Goal: Task Accomplishment & Management: Complete application form

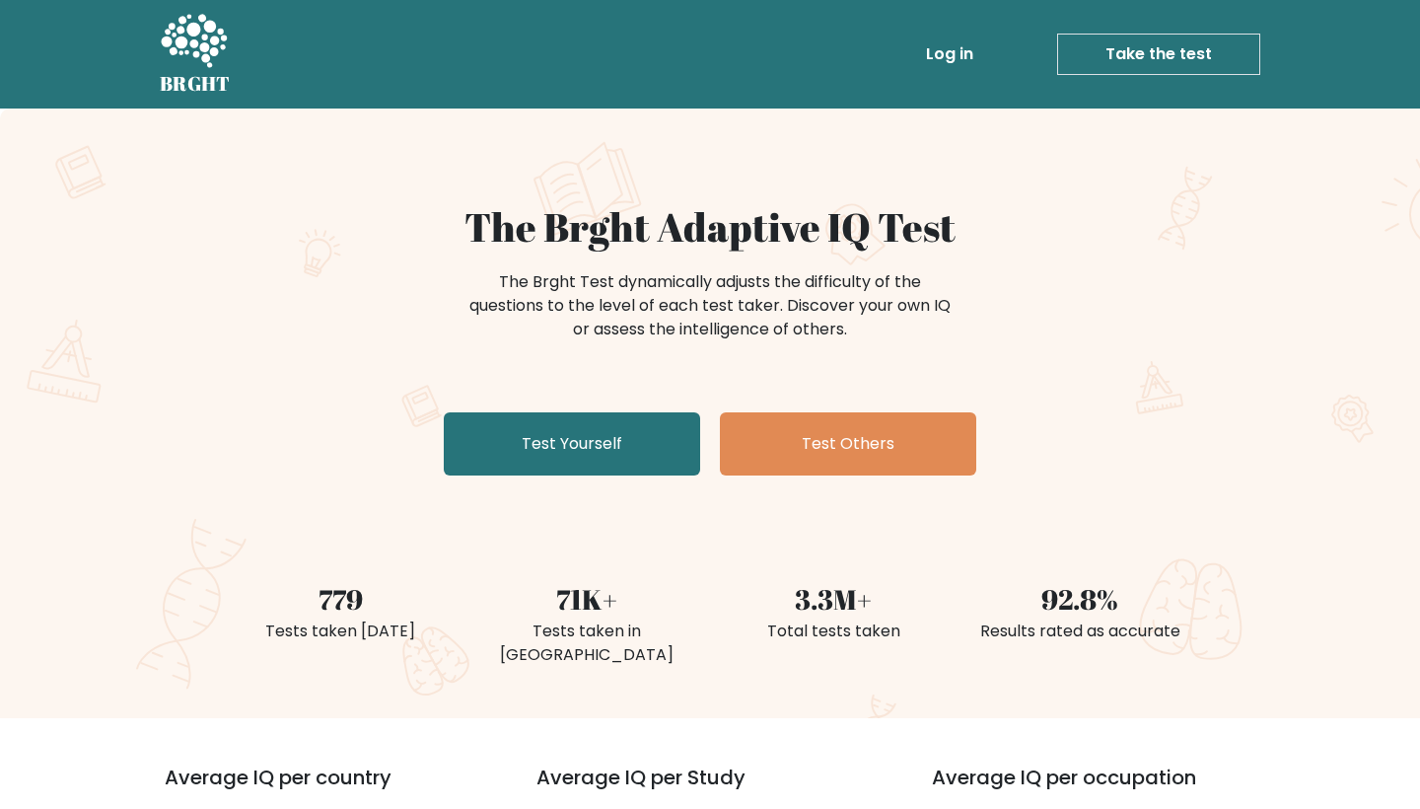
click at [1129, 51] on link "Take the test" at bounding box center [1158, 54] width 203 height 41
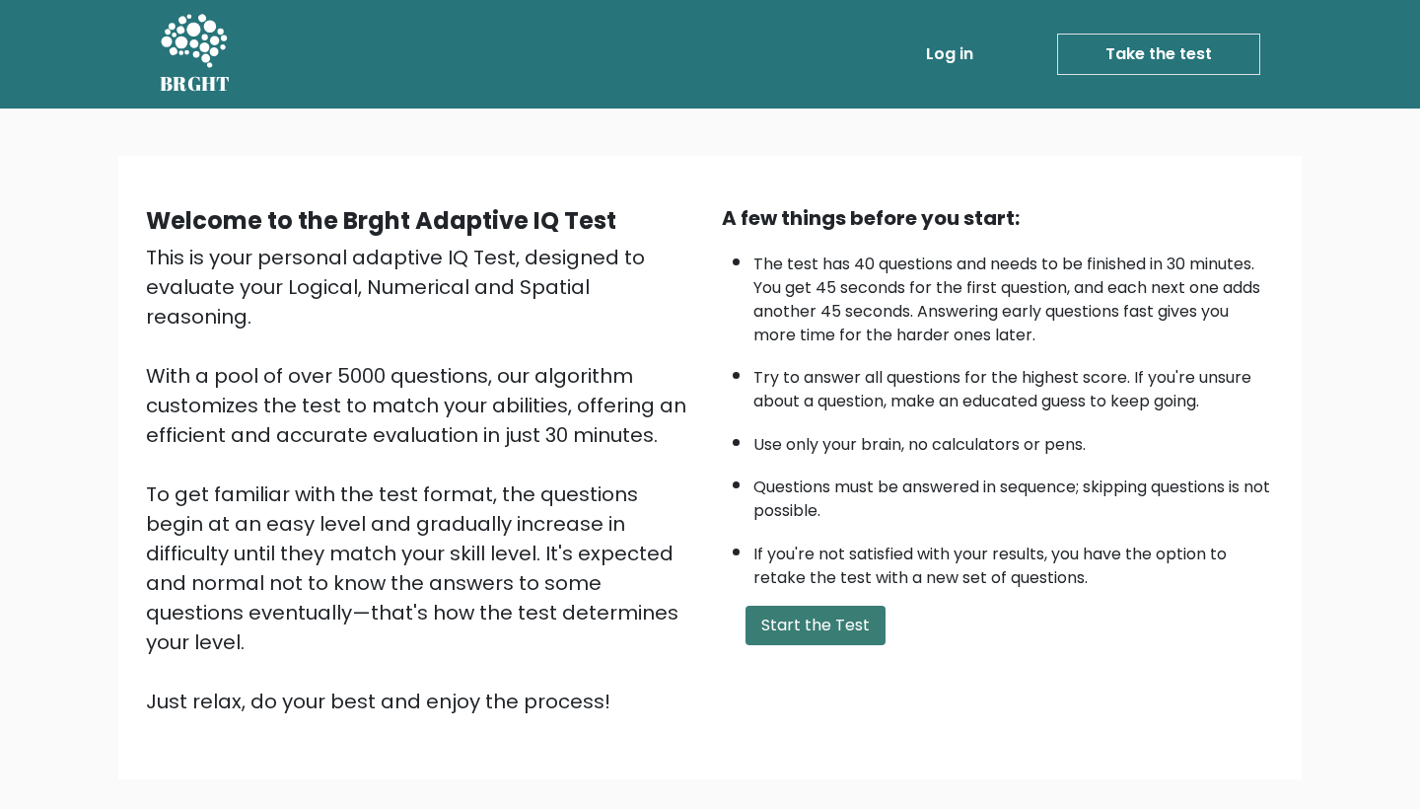
click at [852, 606] on button "Start the Test" at bounding box center [816, 625] width 140 height 39
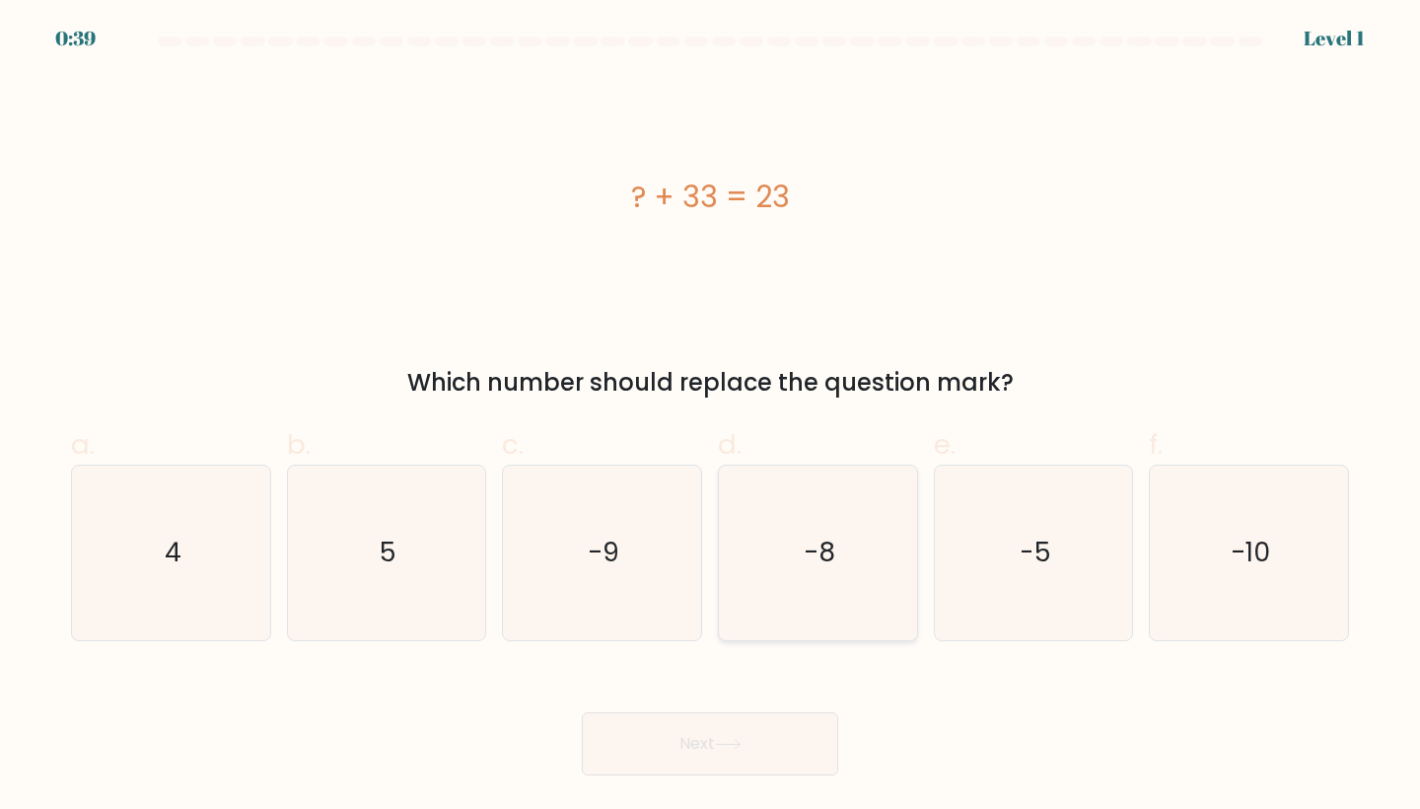
scroll to position [1, 0]
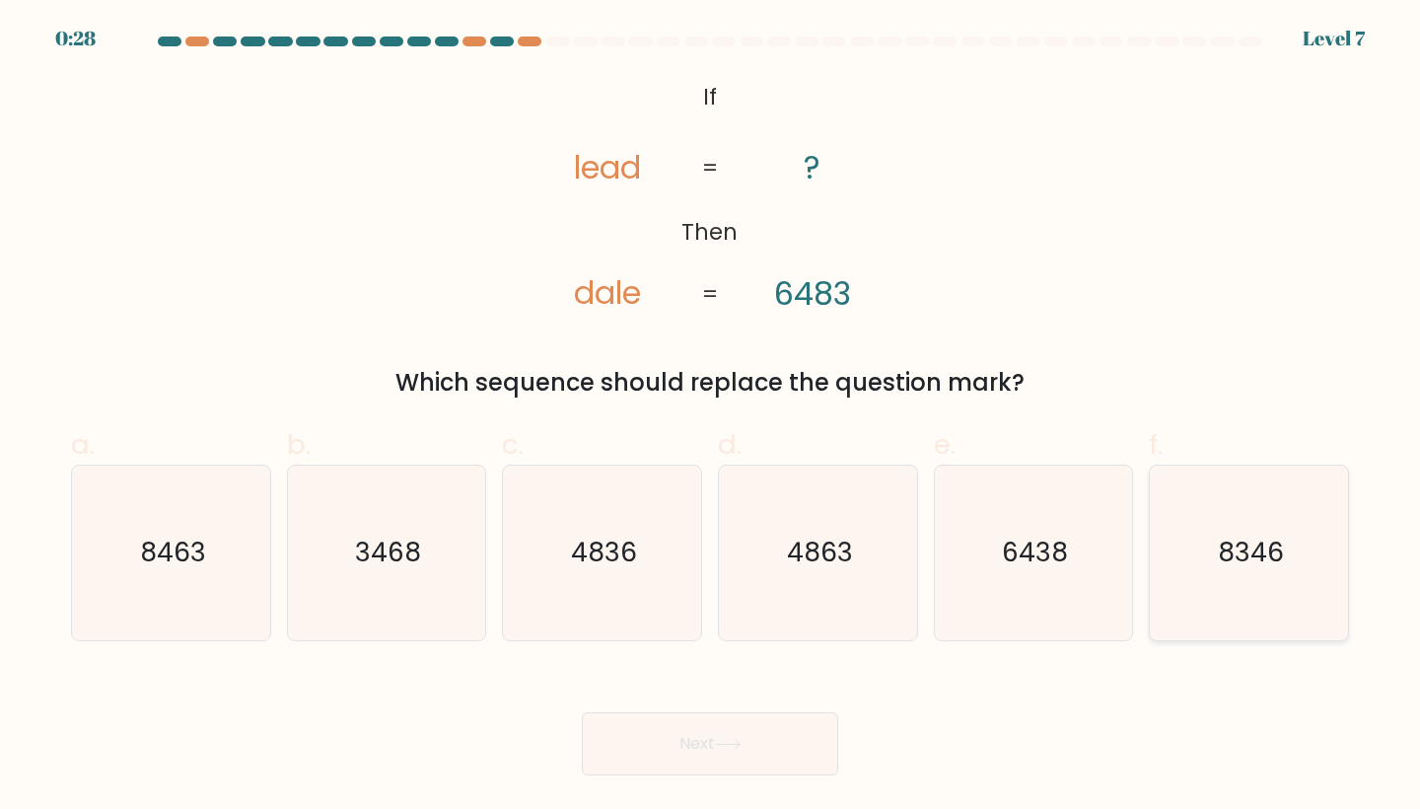
click at [1265, 555] on text "8346" at bounding box center [1251, 553] width 66 height 36
click at [711, 417] on input "f. 8346" at bounding box center [710, 410] width 1 height 13
radio input "true"
click at [709, 754] on button "Next" at bounding box center [710, 743] width 256 height 63
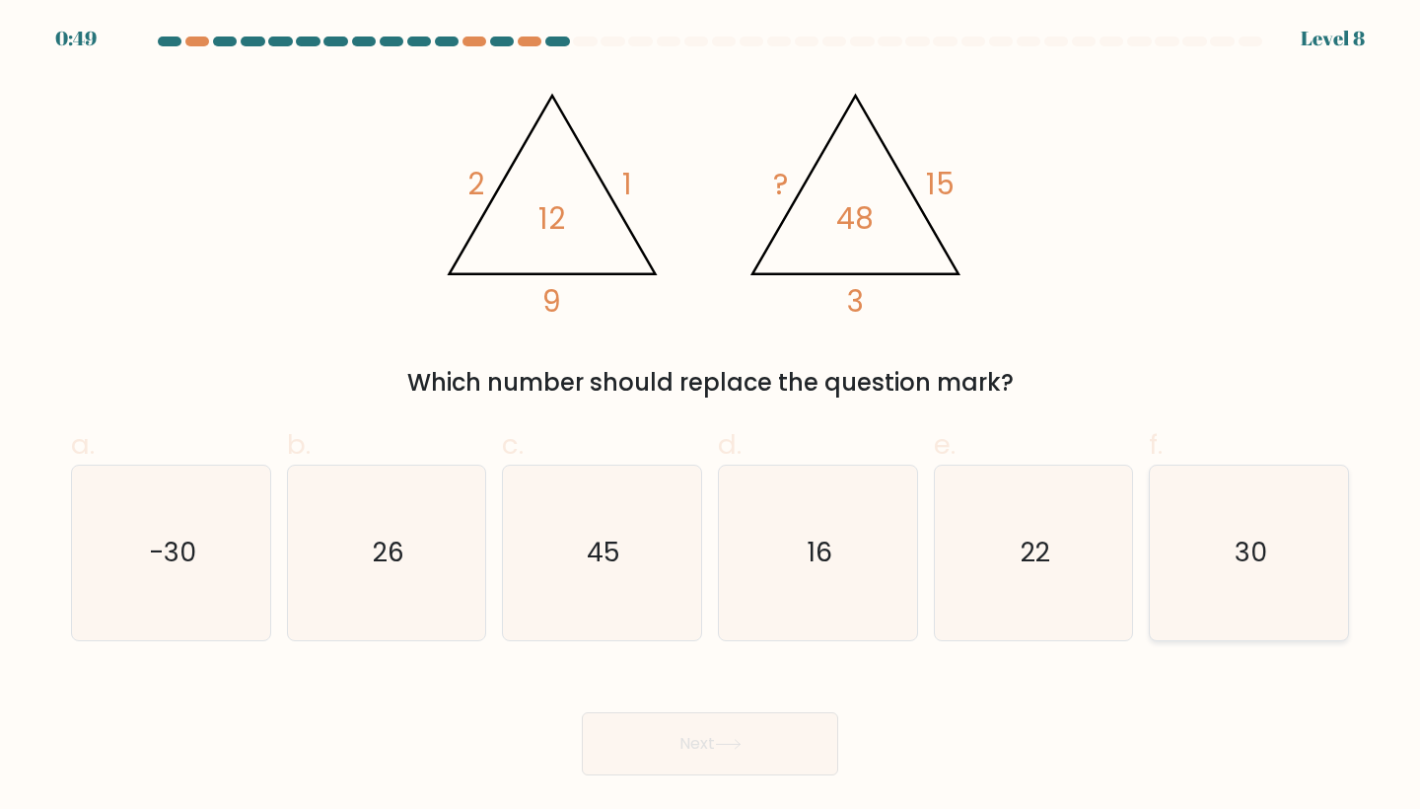
click at [1263, 541] on text "30" at bounding box center [1251, 553] width 33 height 36
click at [711, 417] on input "f. 30" at bounding box center [710, 410] width 1 height 13
radio input "true"
click at [676, 737] on button "Next" at bounding box center [710, 743] width 256 height 63
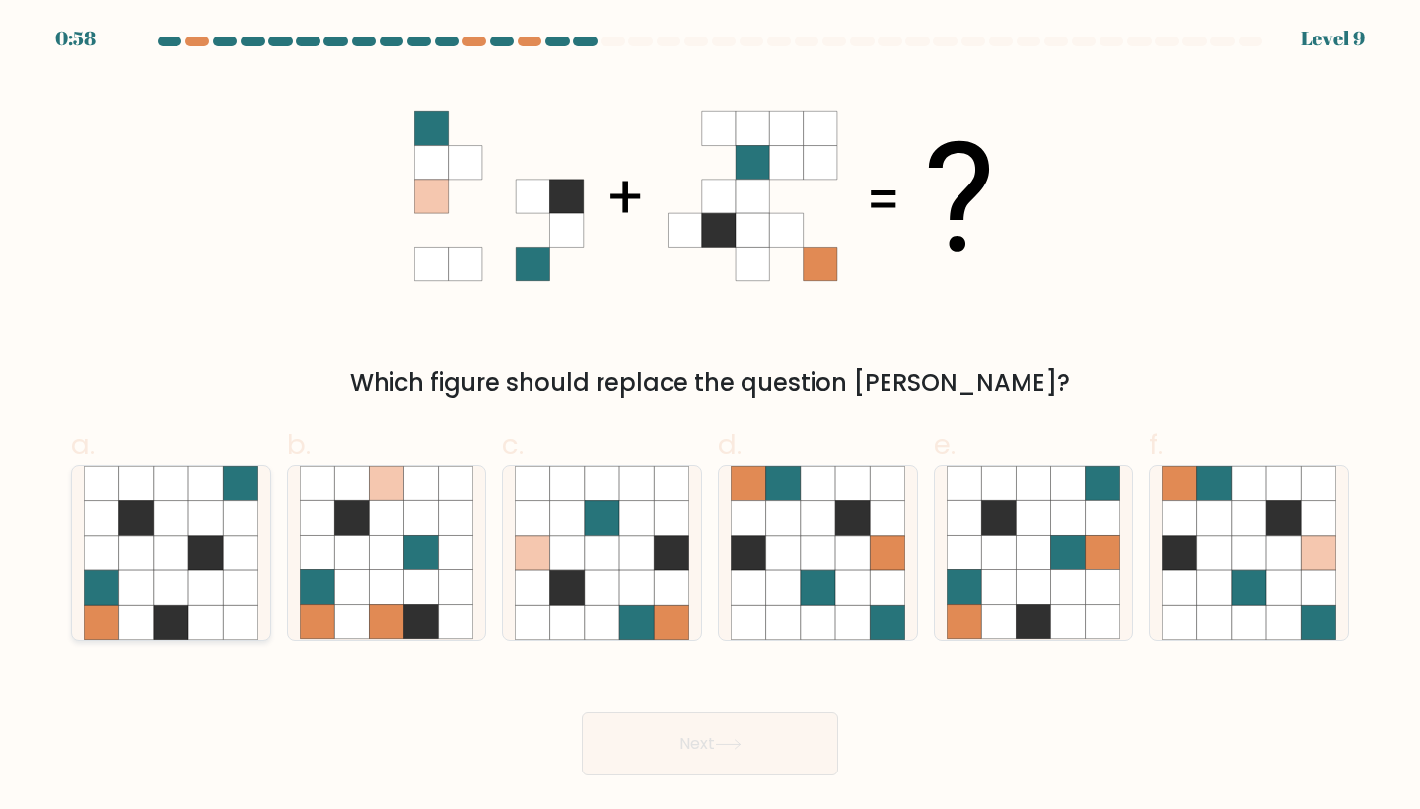
click at [211, 541] on icon at bounding box center [205, 553] width 35 height 35
click at [710, 417] on input "a." at bounding box center [710, 410] width 1 height 13
radio input "true"
click at [829, 746] on button "Next" at bounding box center [710, 743] width 256 height 63
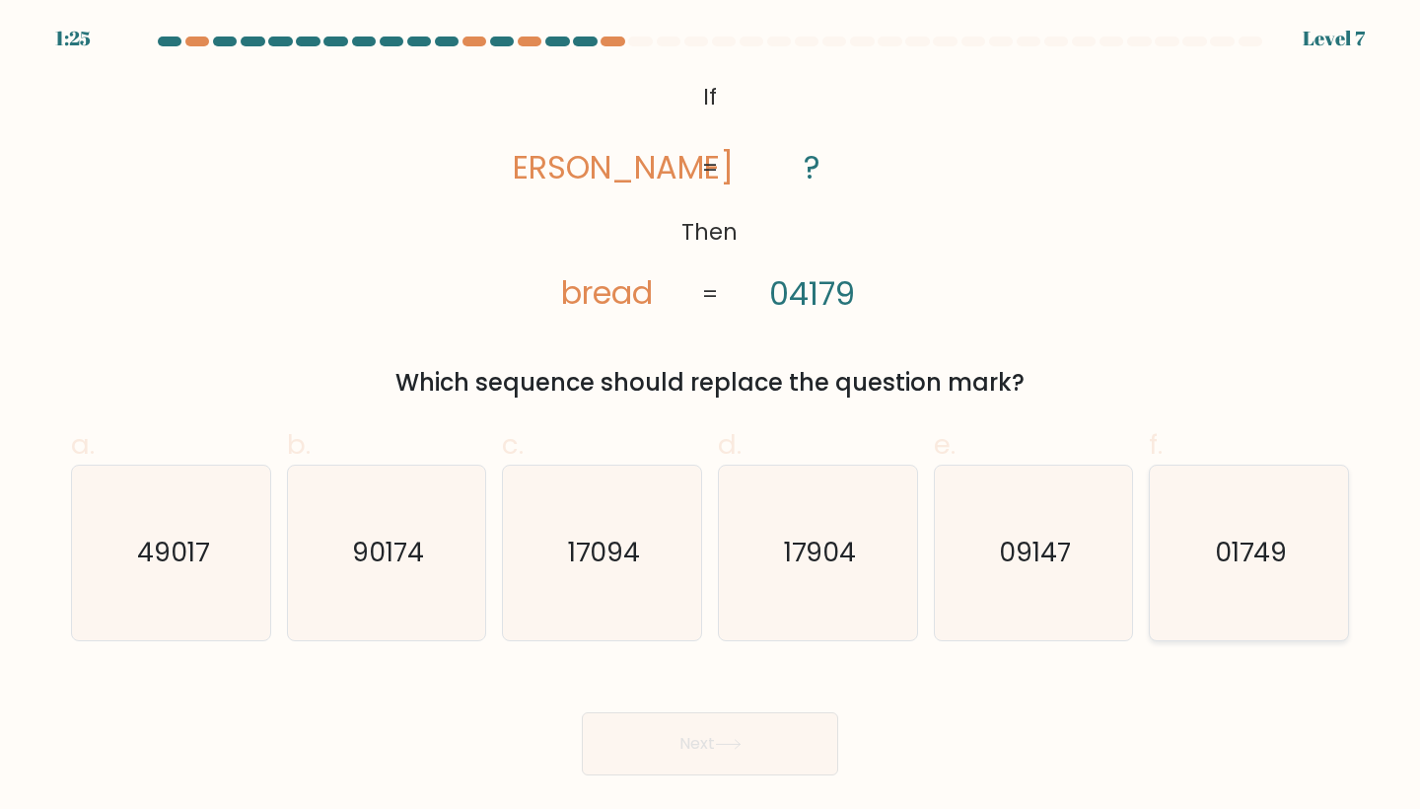
click at [1270, 572] on icon "01749" at bounding box center [1249, 553] width 175 height 175
click at [711, 417] on input "f. 01749" at bounding box center [710, 410] width 1 height 13
radio input "true"
click at [707, 738] on button "Next" at bounding box center [710, 743] width 256 height 63
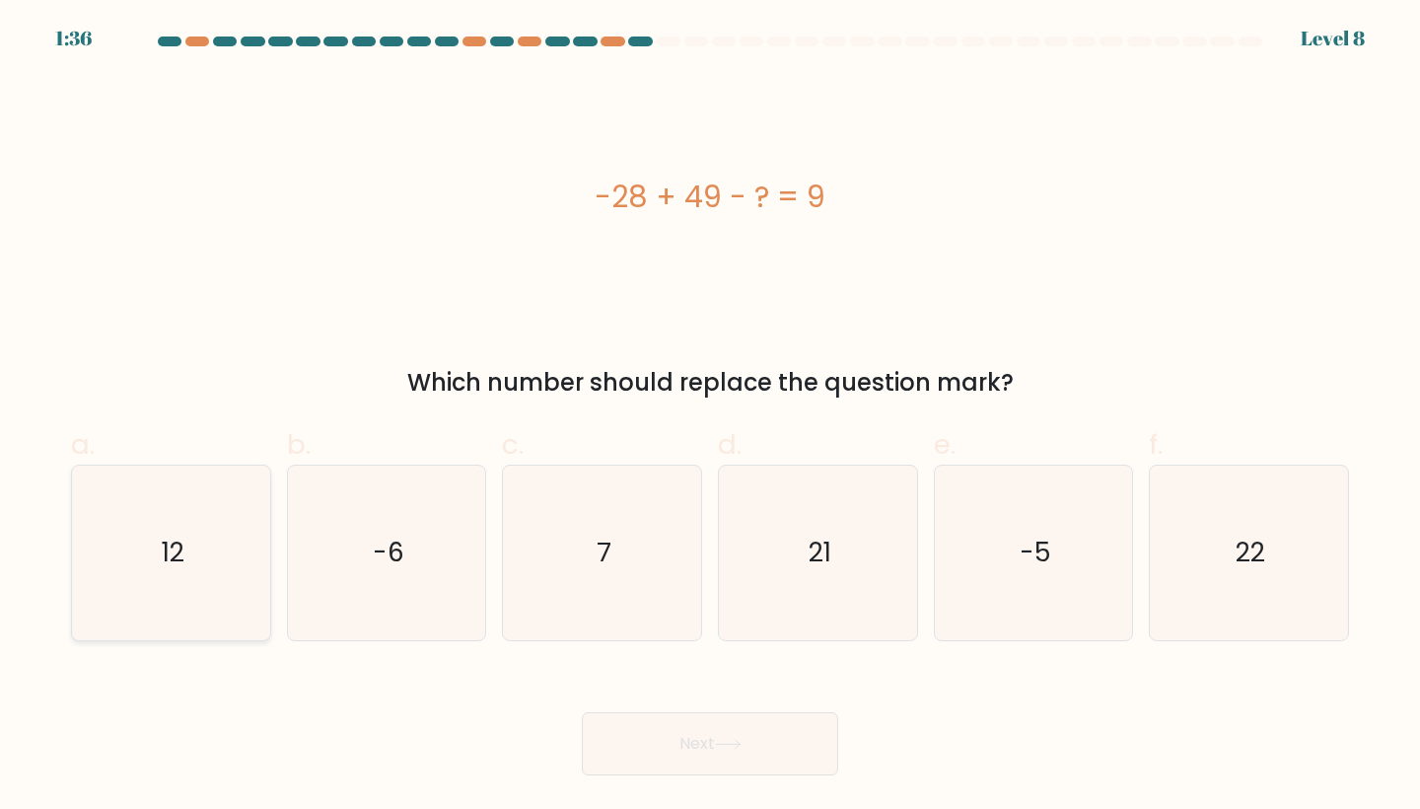
click at [151, 568] on icon "12" at bounding box center [171, 553] width 175 height 175
click at [710, 417] on input "a. 12" at bounding box center [710, 410] width 1 height 13
radio input "true"
click at [753, 734] on button "Next" at bounding box center [710, 743] width 256 height 63
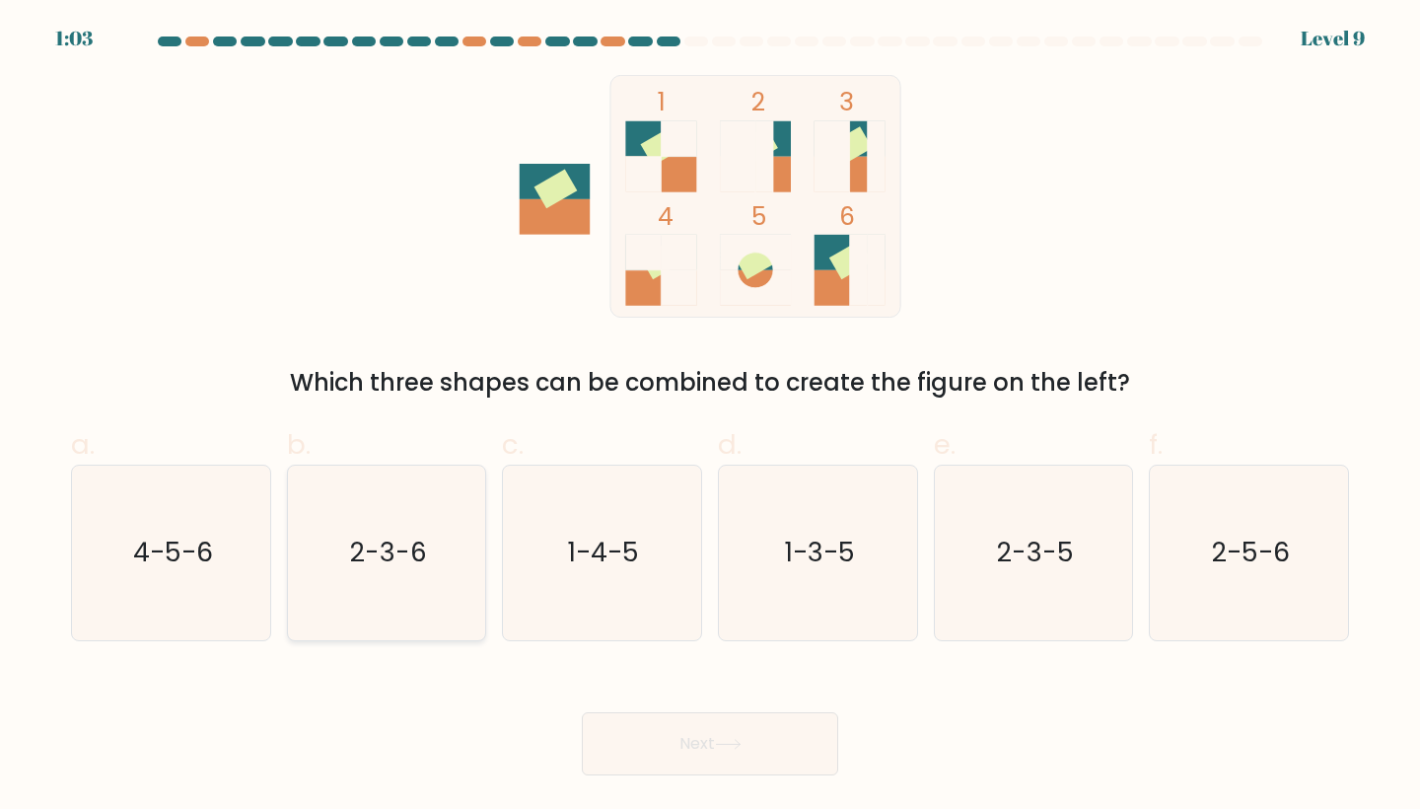
click at [435, 573] on icon "2-3-6" at bounding box center [387, 553] width 175 height 175
click at [710, 417] on input "b. 2-3-6" at bounding box center [710, 410] width 1 height 13
radio input "true"
click at [756, 747] on button "Next" at bounding box center [710, 743] width 256 height 63
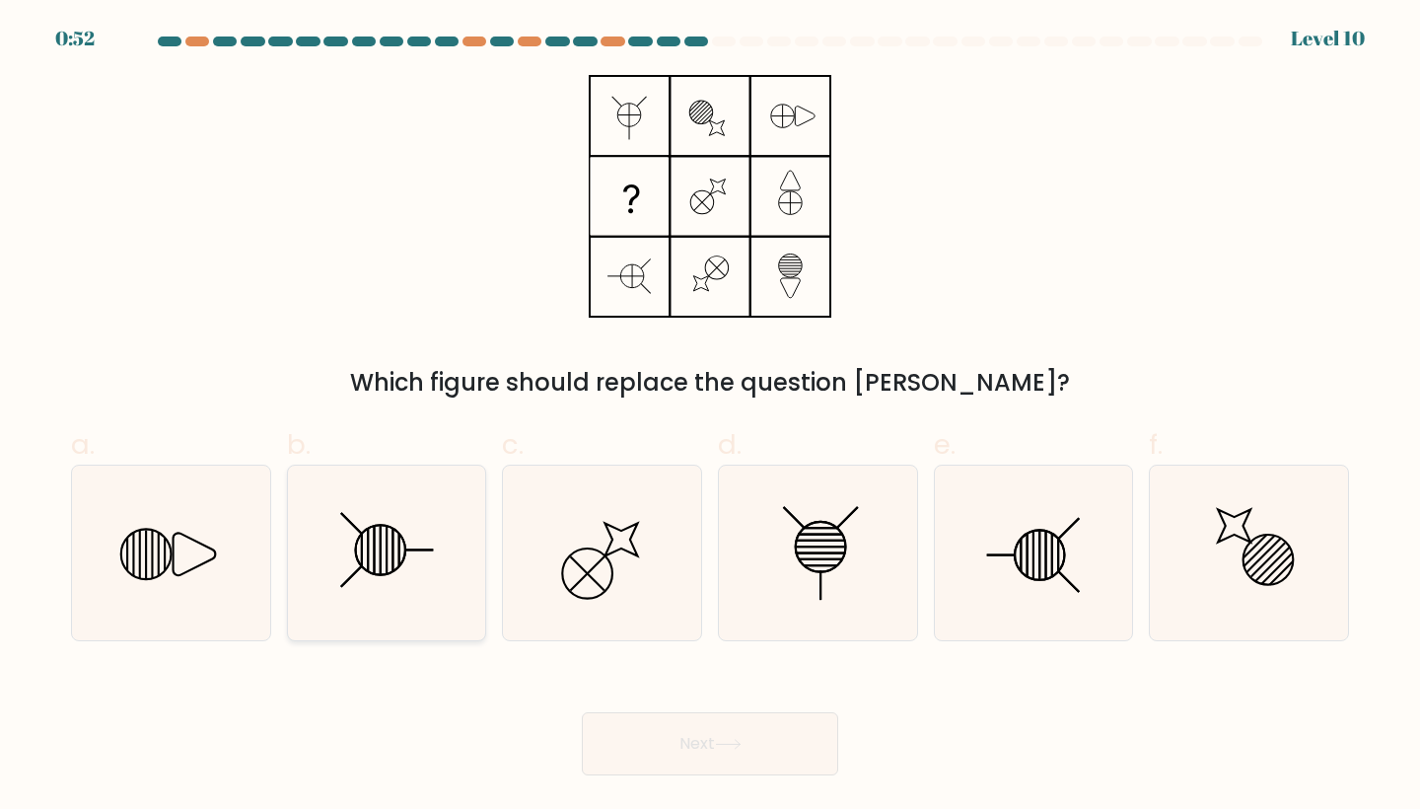
click at [395, 551] on icon at bounding box center [387, 553] width 175 height 175
click at [710, 417] on input "b." at bounding box center [710, 410] width 1 height 13
radio input "true"
click at [708, 740] on button "Next" at bounding box center [710, 743] width 256 height 63
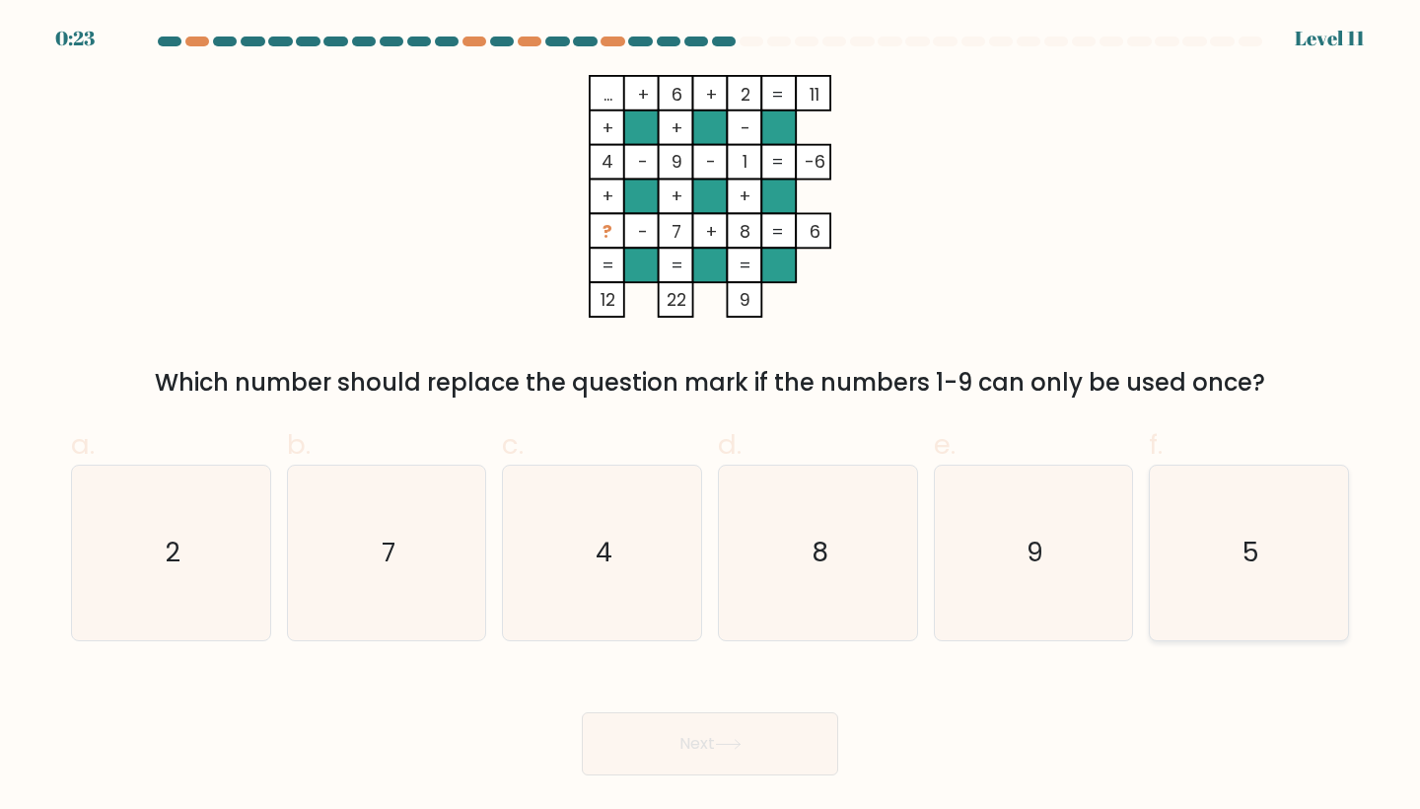
click at [1279, 608] on icon "5" at bounding box center [1249, 553] width 175 height 175
click at [711, 417] on input "f. 5" at bounding box center [710, 410] width 1 height 13
radio input "true"
click at [767, 751] on button "Next" at bounding box center [710, 743] width 256 height 63
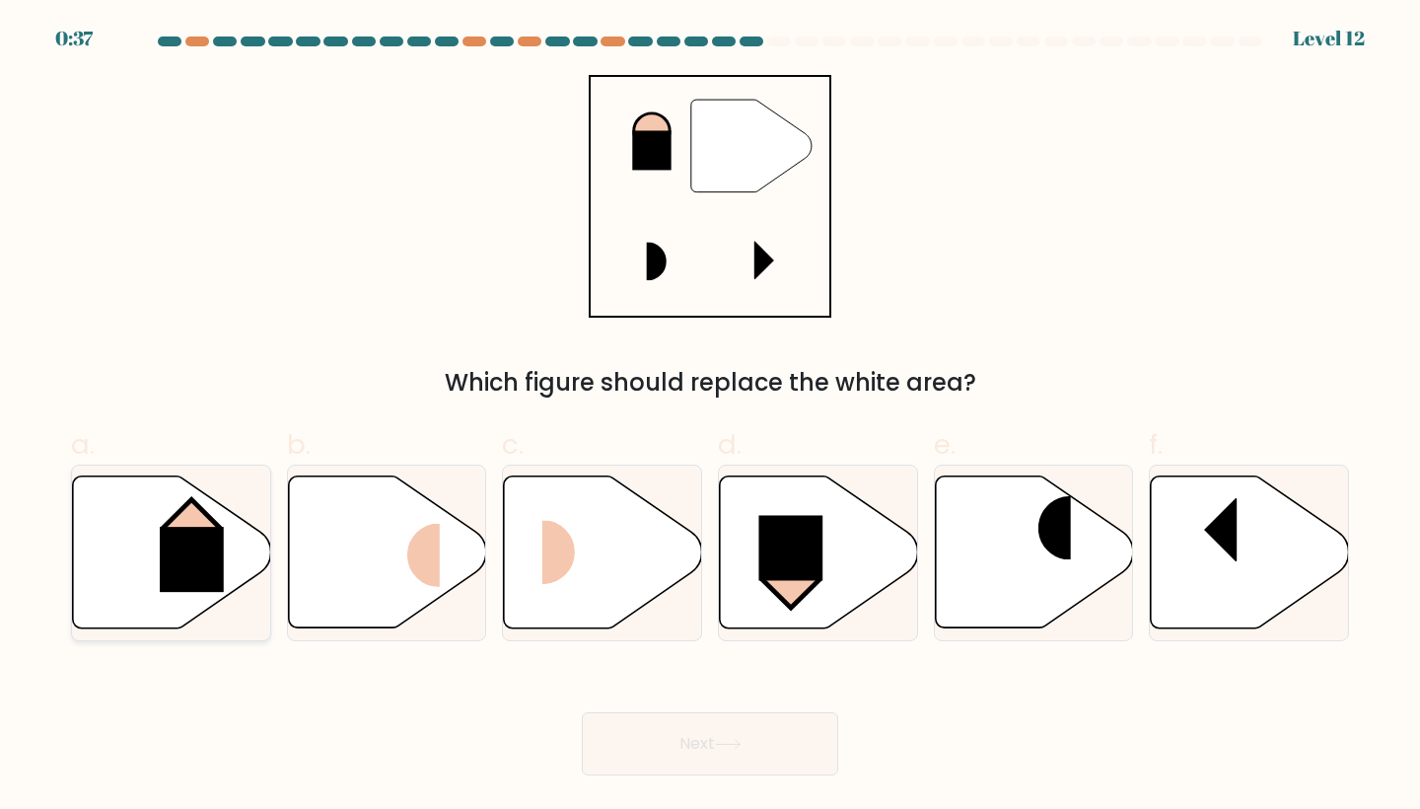
click at [218, 540] on rect at bounding box center [192, 559] width 64 height 65
click at [710, 417] on input "a." at bounding box center [710, 410] width 1 height 13
radio input "true"
click at [779, 743] on button "Next" at bounding box center [710, 743] width 256 height 63
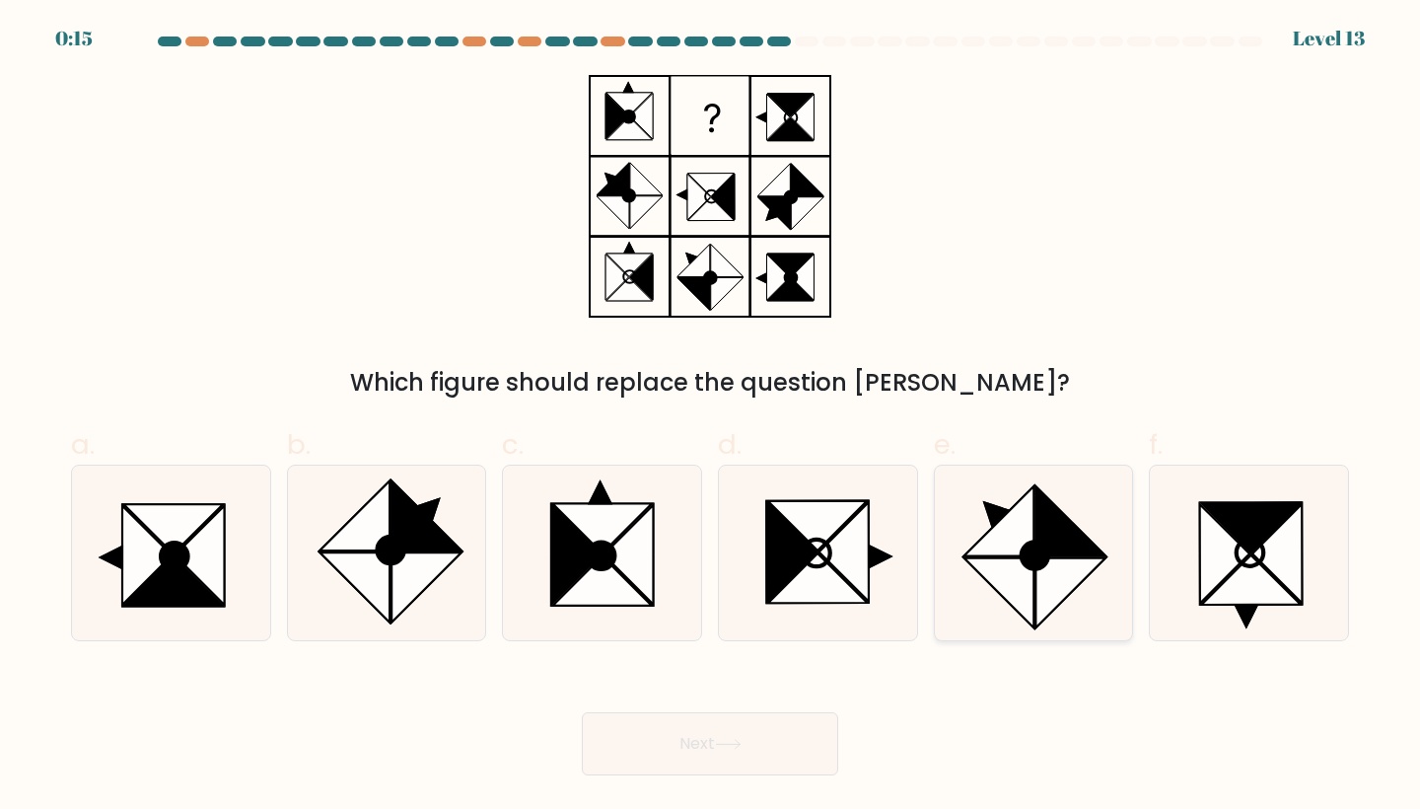
click at [1031, 568] on icon at bounding box center [1035, 555] width 27 height 27
click at [711, 417] on input "e." at bounding box center [710, 410] width 1 height 13
radio input "true"
click at [723, 735] on button "Next" at bounding box center [710, 743] width 256 height 63
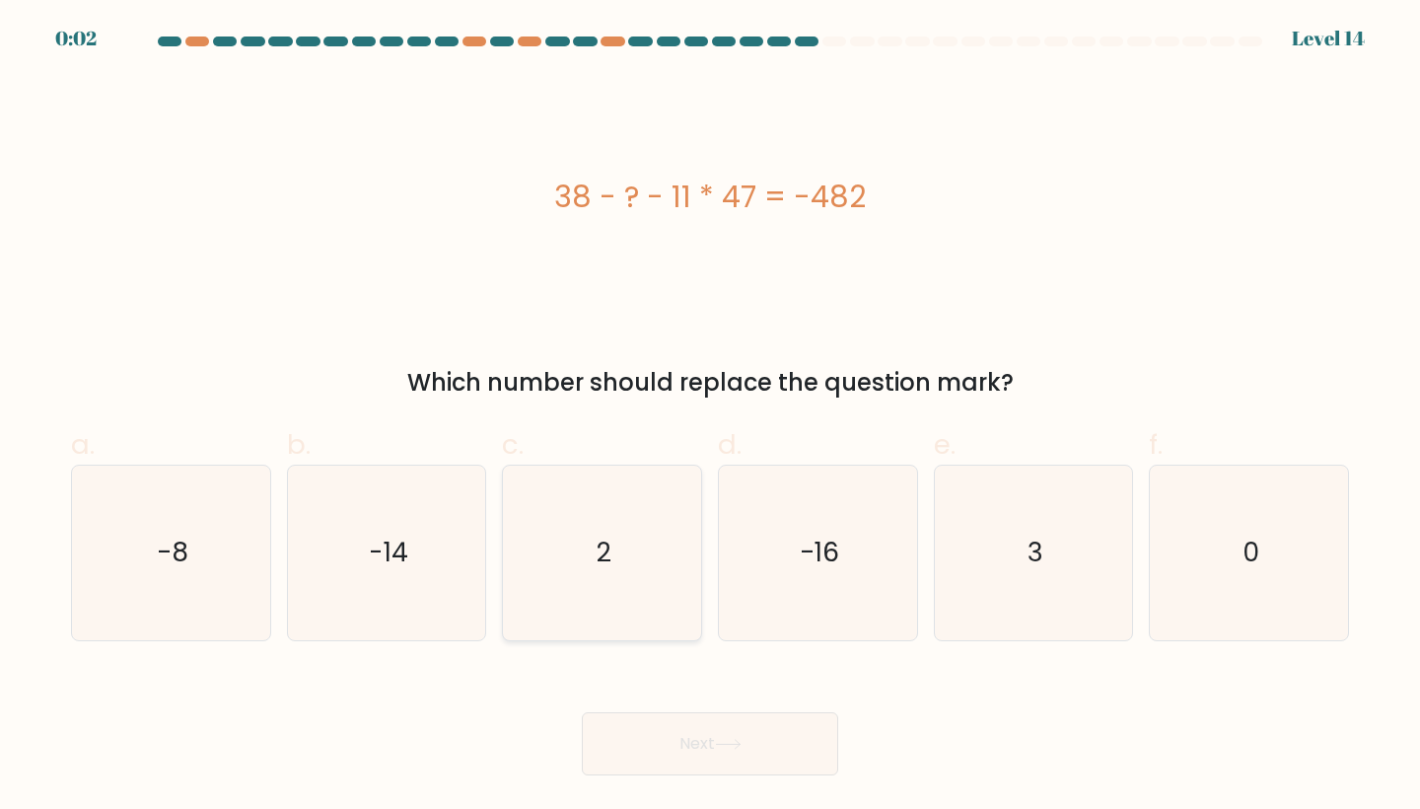
click at [618, 550] on icon "2" at bounding box center [602, 553] width 175 height 175
click at [710, 417] on input "c. 2" at bounding box center [710, 410] width 1 height 13
radio input "true"
click at [708, 749] on button "Next" at bounding box center [710, 743] width 256 height 63
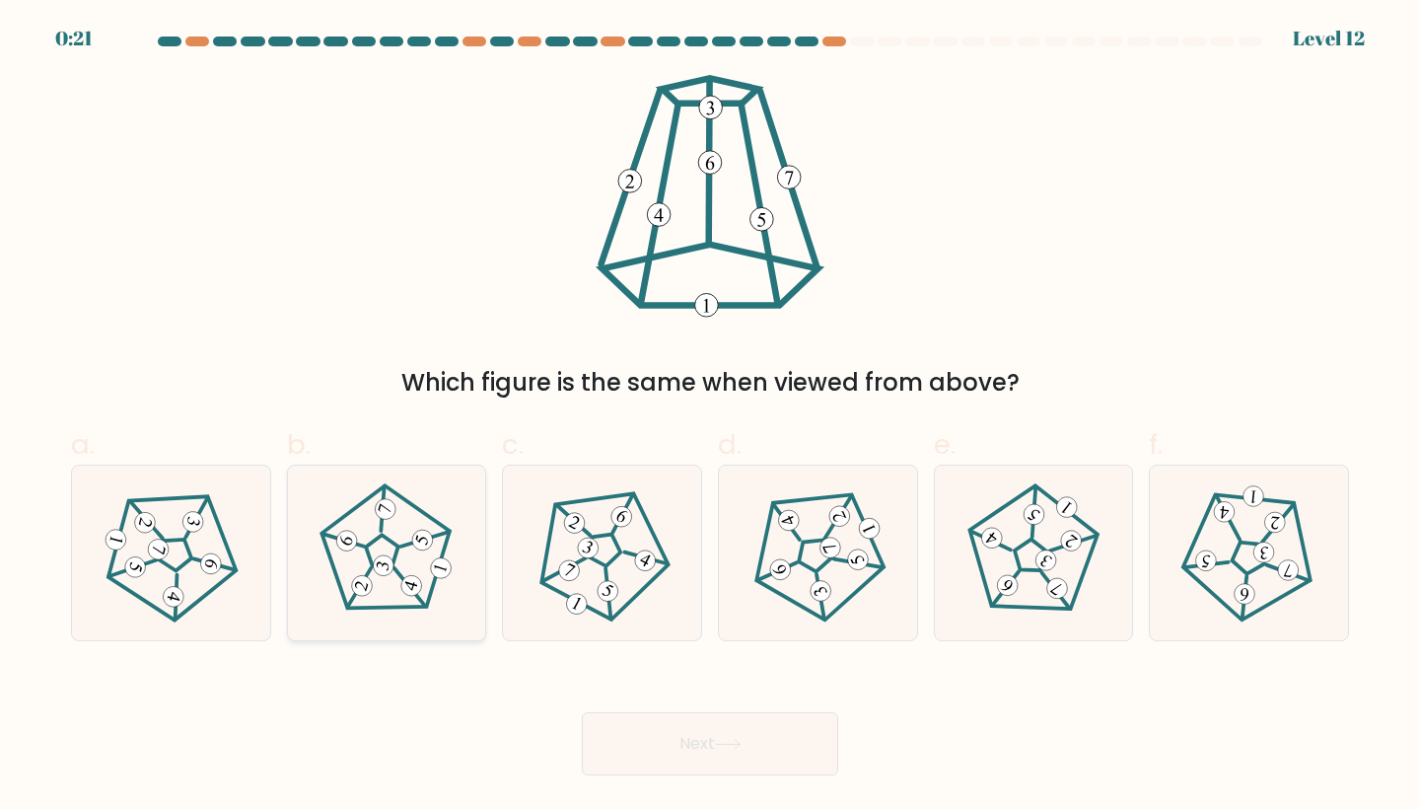
click at [390, 567] on 779 at bounding box center [384, 565] width 26 height 26
click at [710, 417] on input "b." at bounding box center [710, 410] width 1 height 13
radio input "true"
click at [722, 727] on button "Next" at bounding box center [710, 743] width 256 height 63
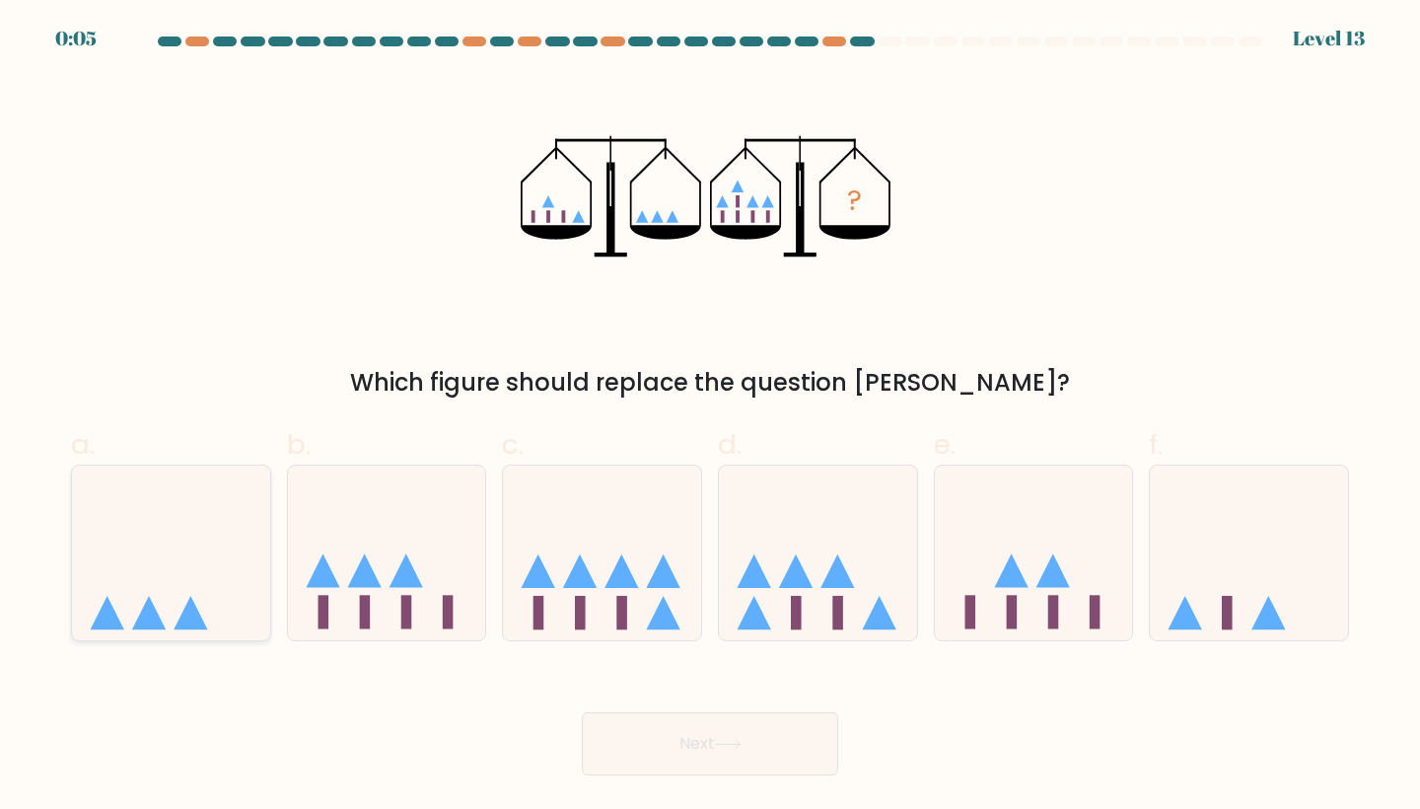
click at [214, 592] on icon at bounding box center [171, 552] width 198 height 164
click at [710, 417] on input "a." at bounding box center [710, 410] width 1 height 13
radio input "true"
click at [733, 767] on button "Next" at bounding box center [710, 743] width 256 height 63
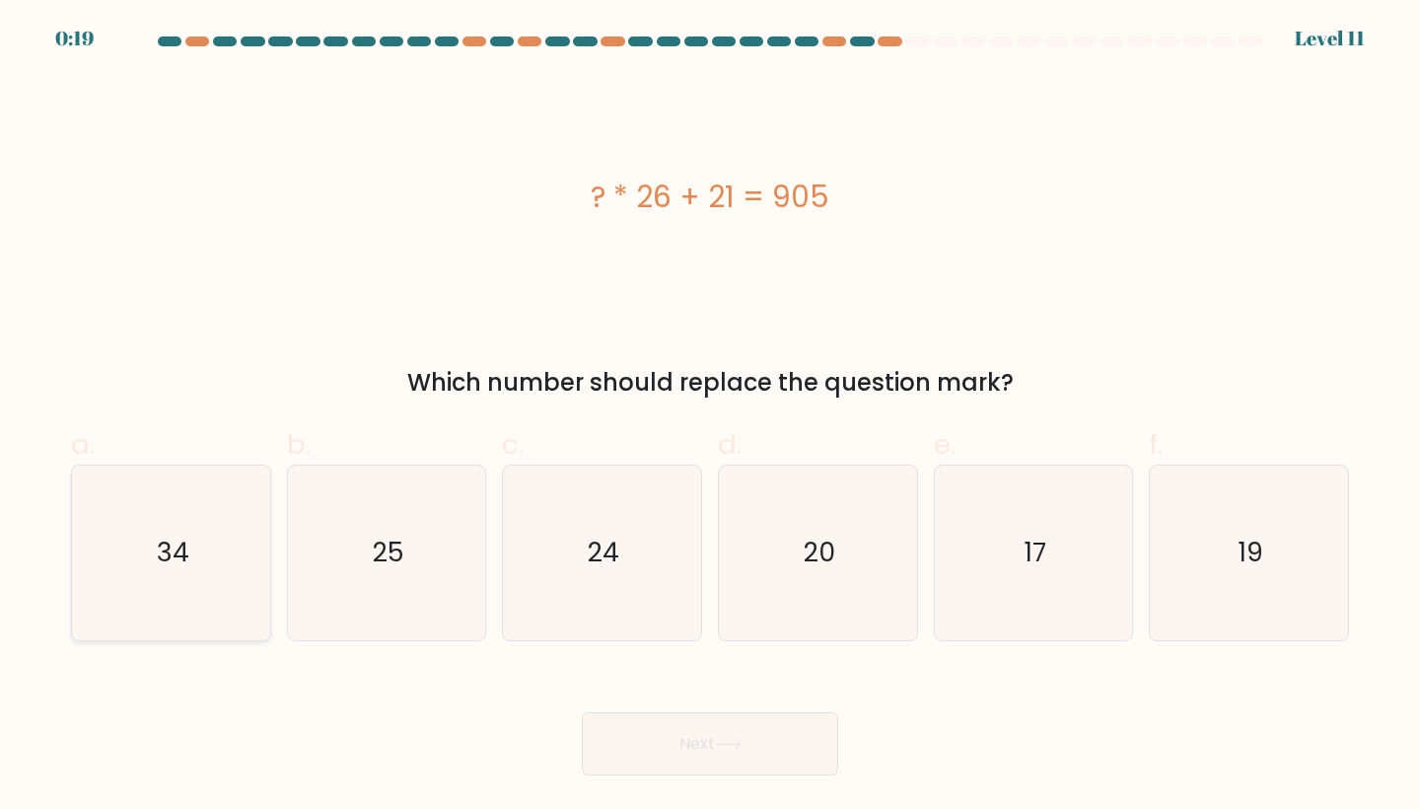
click at [189, 567] on icon "34" at bounding box center [171, 553] width 175 height 175
click at [710, 417] on input "a. 34" at bounding box center [710, 410] width 1 height 13
radio input "true"
click at [771, 739] on button "Next" at bounding box center [710, 743] width 256 height 63
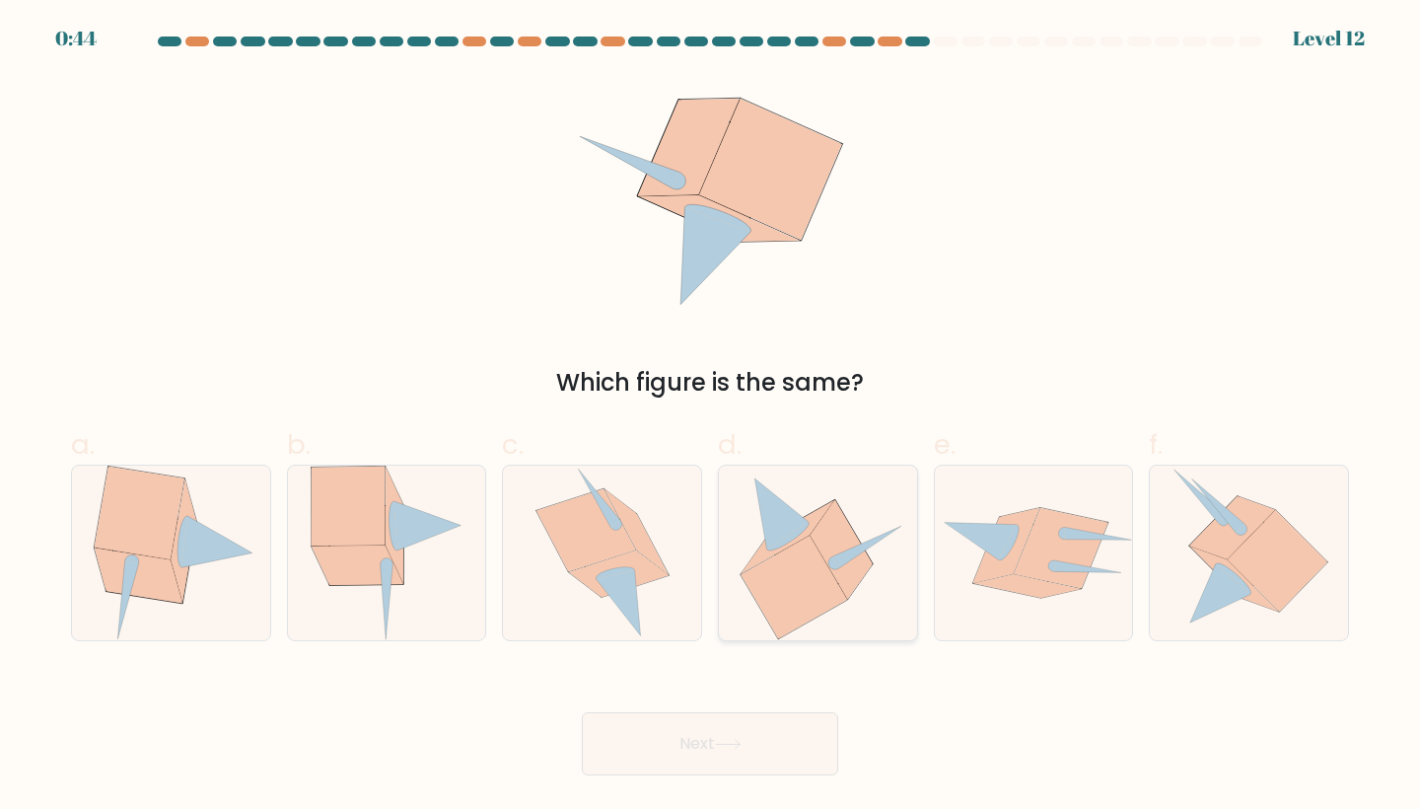
click at [800, 527] on icon at bounding box center [783, 513] width 54 height 71
click at [711, 417] on input "d." at bounding box center [710, 410] width 1 height 13
radio input "true"
click at [702, 761] on button "Next" at bounding box center [710, 743] width 256 height 63
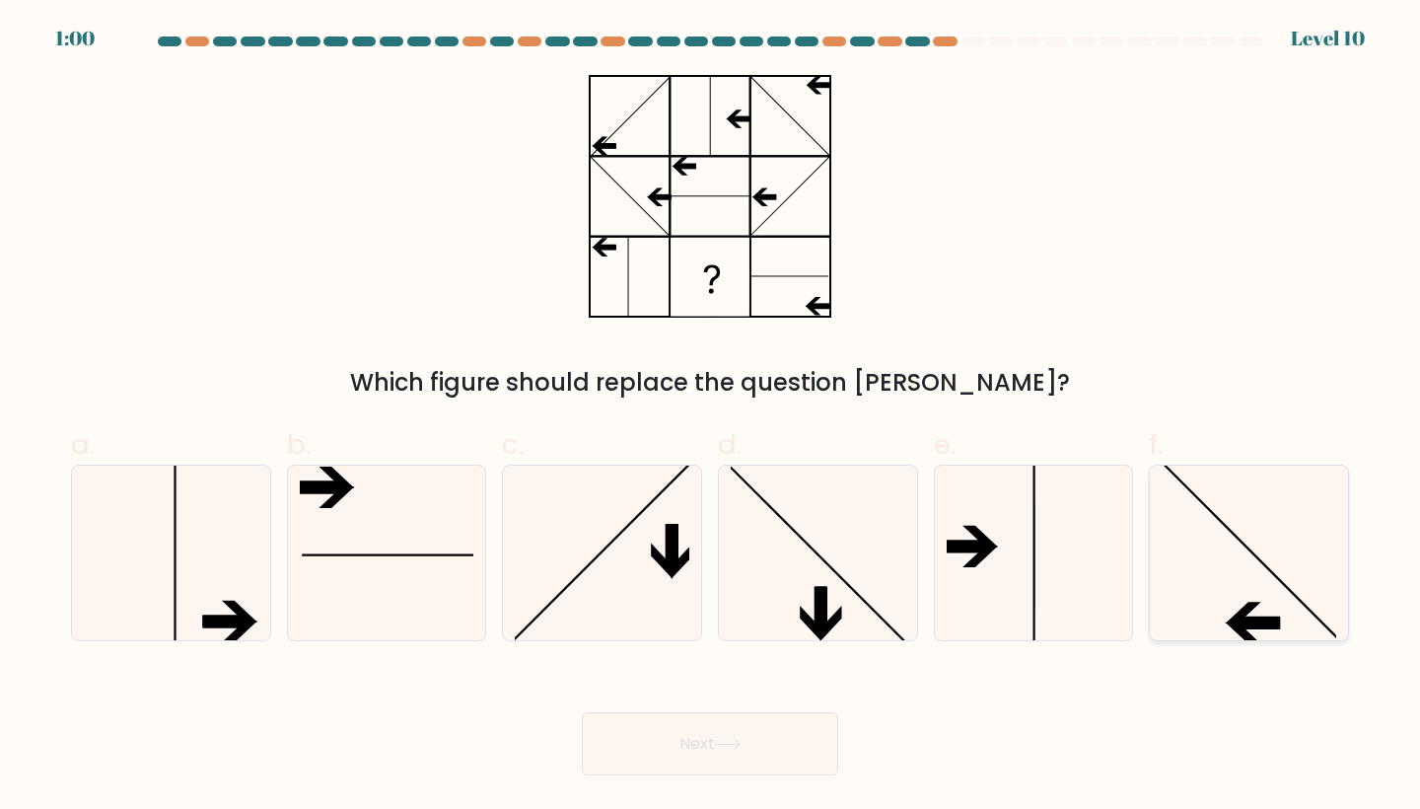
click at [1279, 536] on icon at bounding box center [1249, 553] width 175 height 175
click at [711, 417] on input "f." at bounding box center [710, 410] width 1 height 13
radio input "true"
click at [731, 745] on icon at bounding box center [728, 744] width 24 height 9
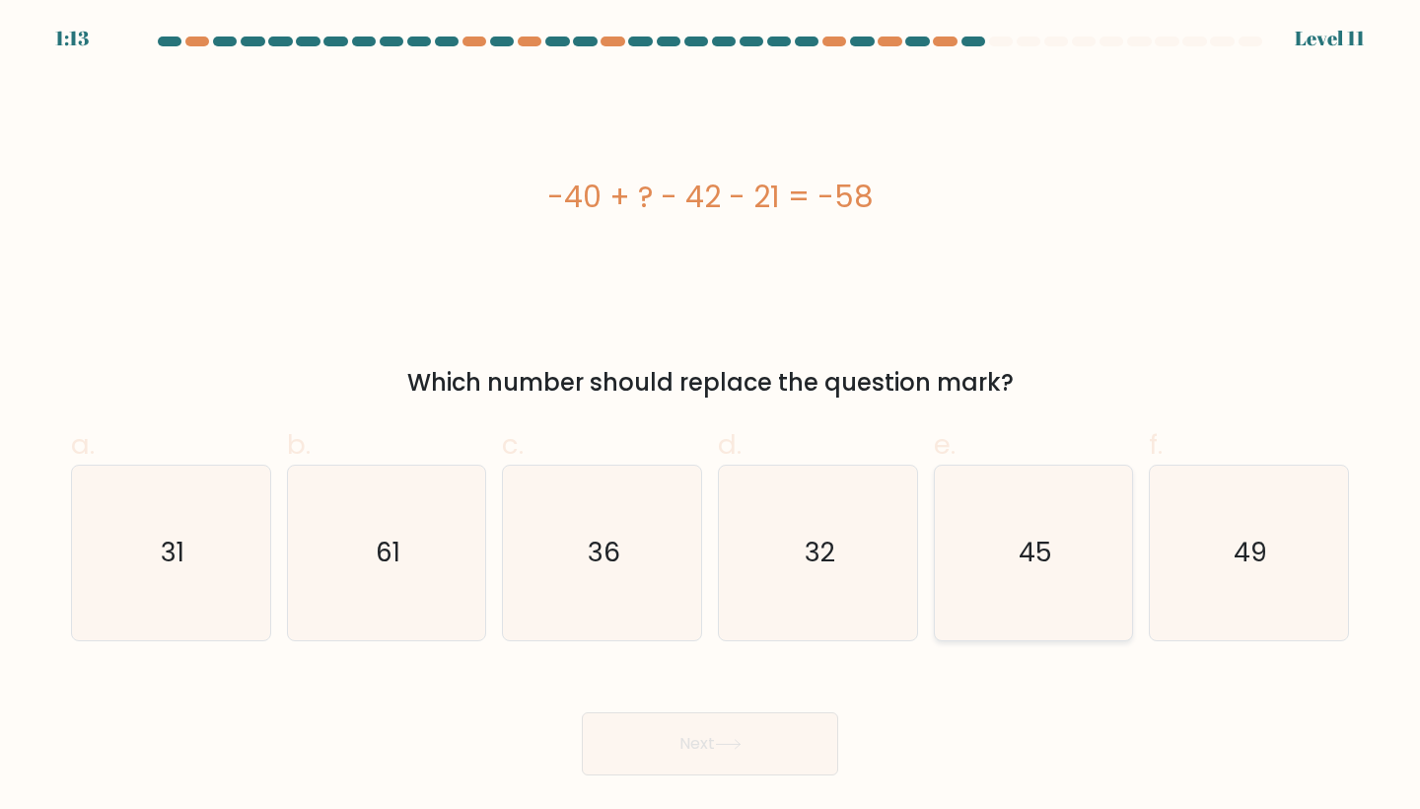
click at [1037, 582] on icon "45" at bounding box center [1034, 553] width 175 height 175
click at [711, 417] on input "e. 45" at bounding box center [710, 410] width 1 height 13
radio input "true"
click at [614, 747] on button "Next" at bounding box center [710, 743] width 256 height 63
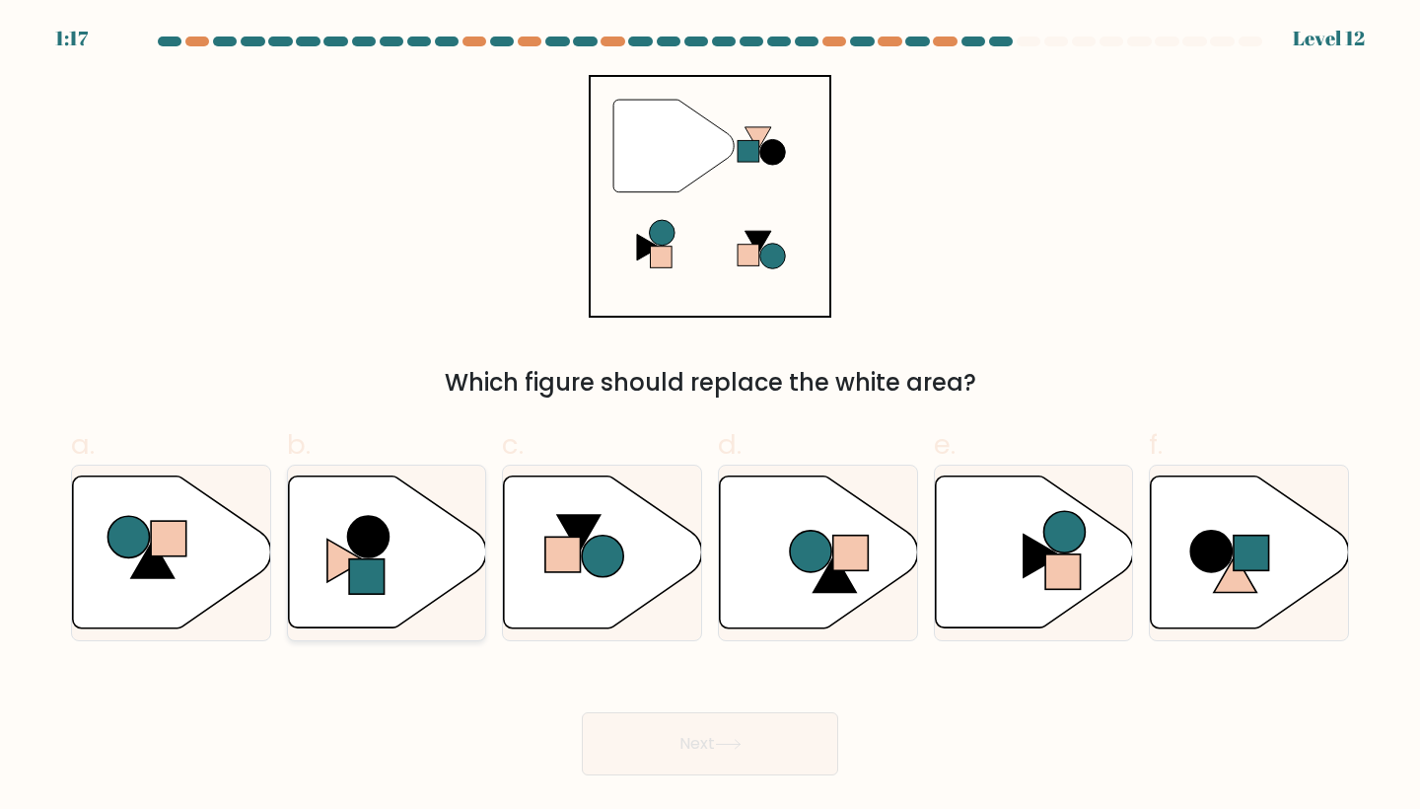
click at [380, 558] on icon at bounding box center [387, 552] width 198 height 152
click at [710, 417] on input "b." at bounding box center [710, 410] width 1 height 13
radio input "true"
click at [739, 732] on button "Next" at bounding box center [710, 743] width 256 height 63
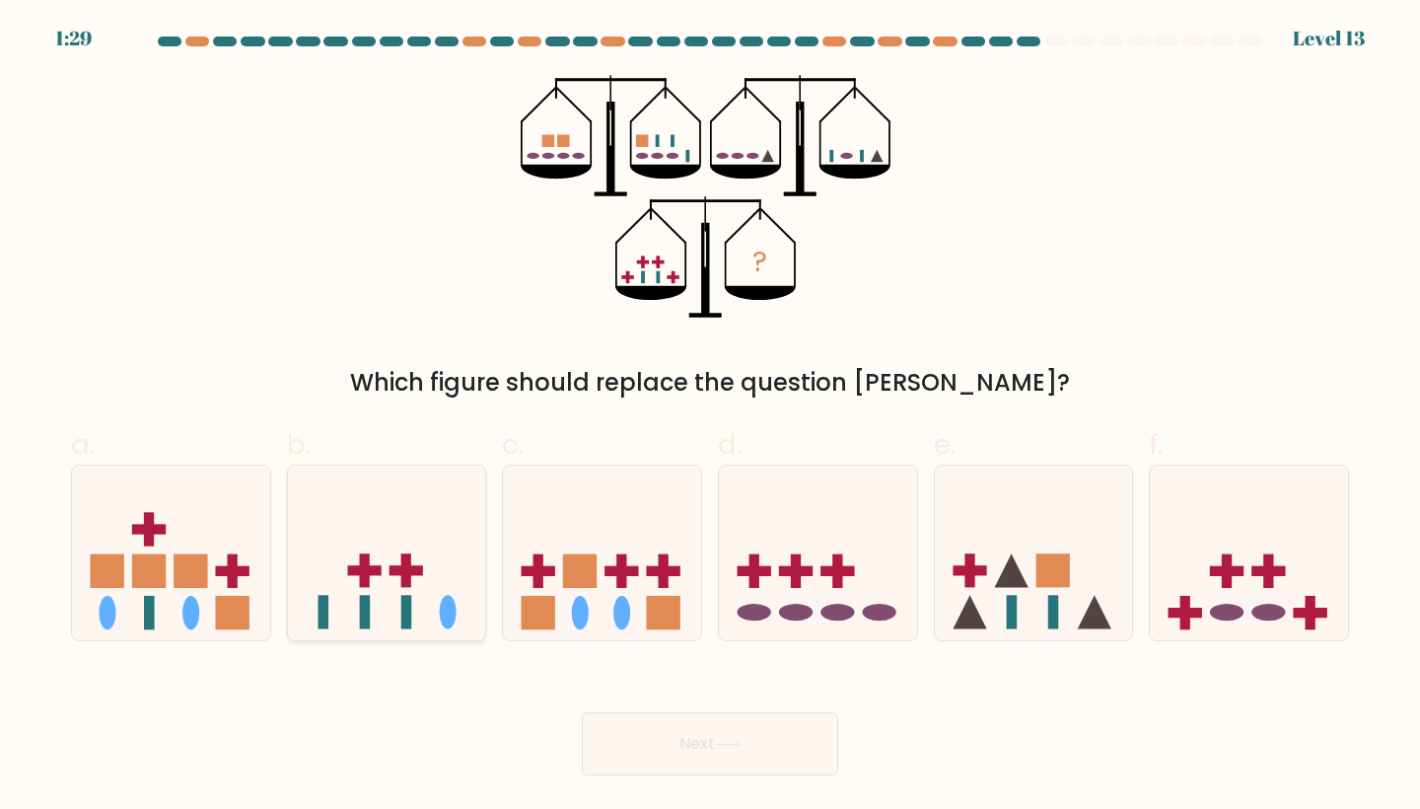
click at [428, 544] on icon at bounding box center [387, 552] width 198 height 164
click at [710, 417] on input "b." at bounding box center [710, 410] width 1 height 13
radio input "true"
click at [663, 745] on button "Next" at bounding box center [710, 743] width 256 height 63
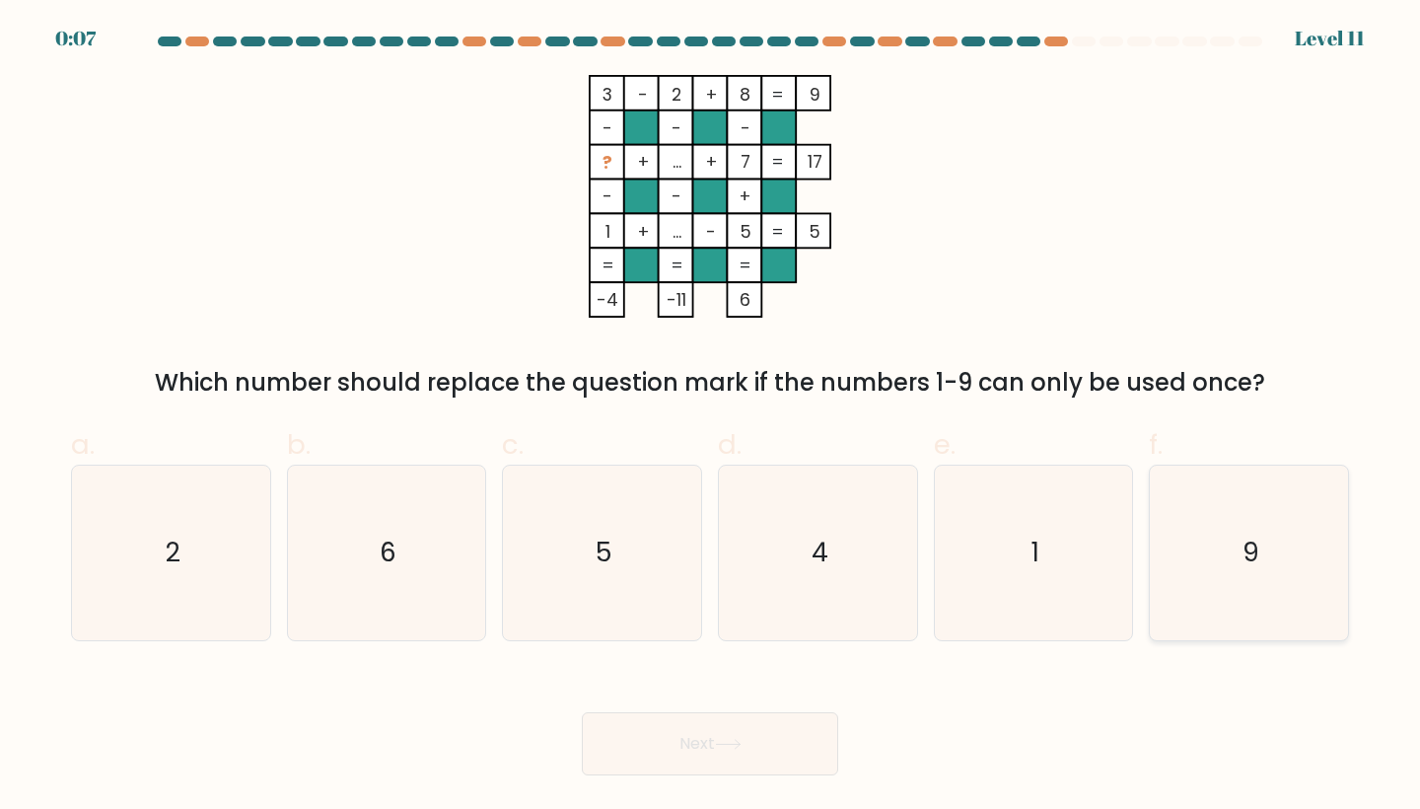
click at [1257, 546] on text "9" at bounding box center [1251, 553] width 17 height 36
click at [711, 417] on input "f. 9" at bounding box center [710, 410] width 1 height 13
radio input "true"
click at [737, 751] on button "Next" at bounding box center [710, 743] width 256 height 63
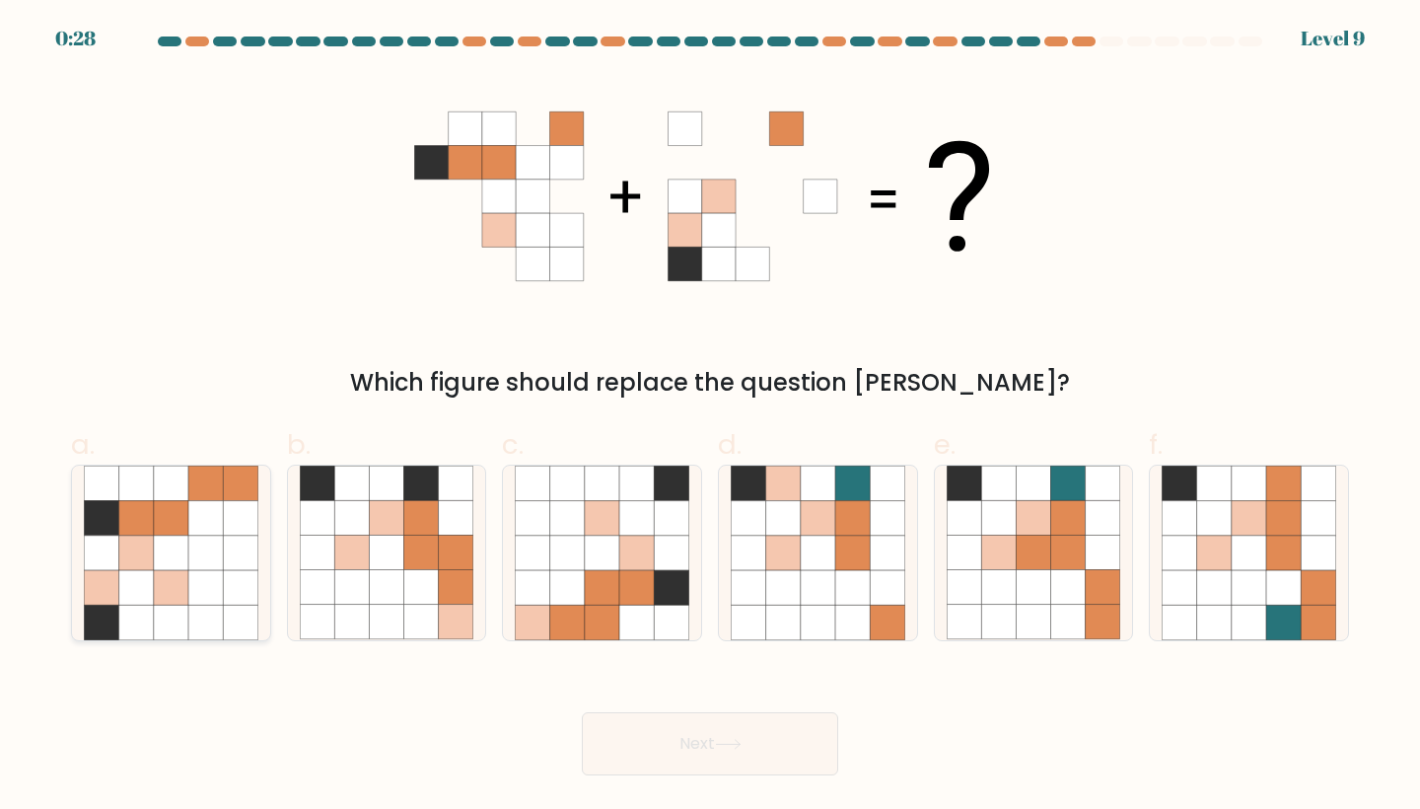
click at [126, 514] on icon at bounding box center [136, 518] width 35 height 35
click at [710, 417] on input "a." at bounding box center [710, 410] width 1 height 13
radio input "true"
click at [785, 735] on button "Next" at bounding box center [710, 743] width 256 height 63
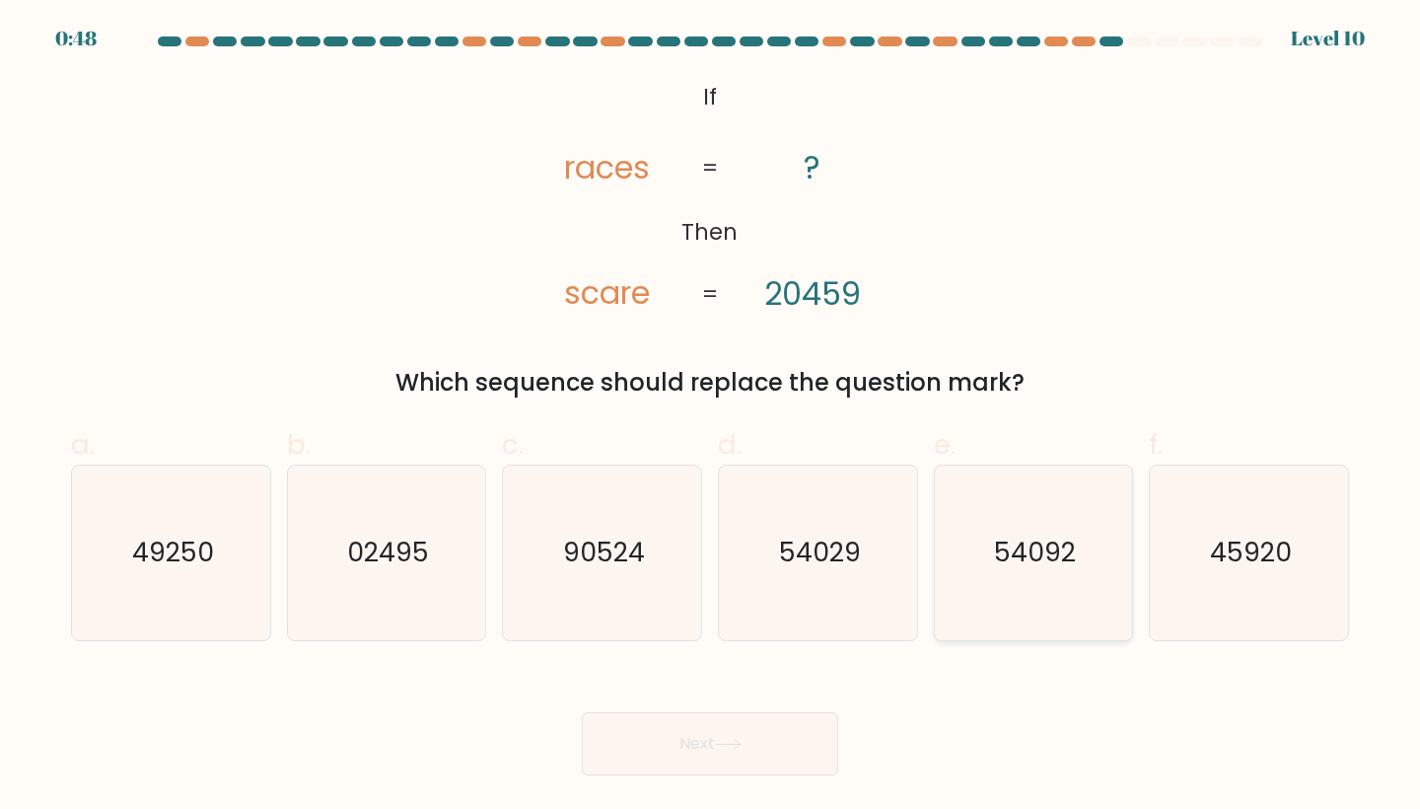
click at [1039, 598] on icon "54092" at bounding box center [1034, 553] width 175 height 175
click at [711, 417] on input "e. 54092" at bounding box center [710, 410] width 1 height 13
radio input "true"
click at [769, 752] on button "Next" at bounding box center [710, 743] width 256 height 63
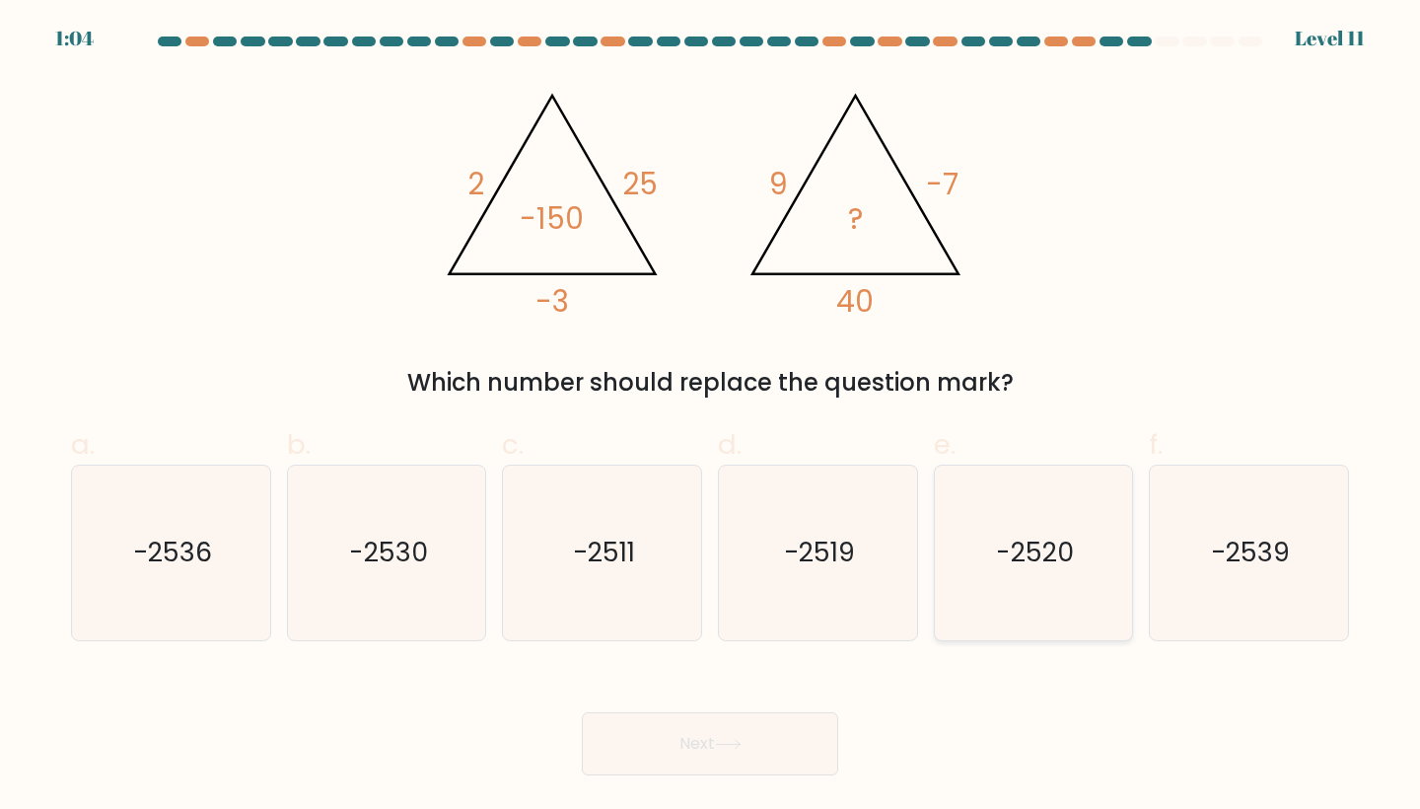
click at [1031, 567] on text "-2520" at bounding box center [1035, 553] width 78 height 36
click at [711, 417] on input "e. -2520" at bounding box center [710, 410] width 1 height 13
radio input "true"
click at [637, 765] on button "Next" at bounding box center [710, 743] width 256 height 63
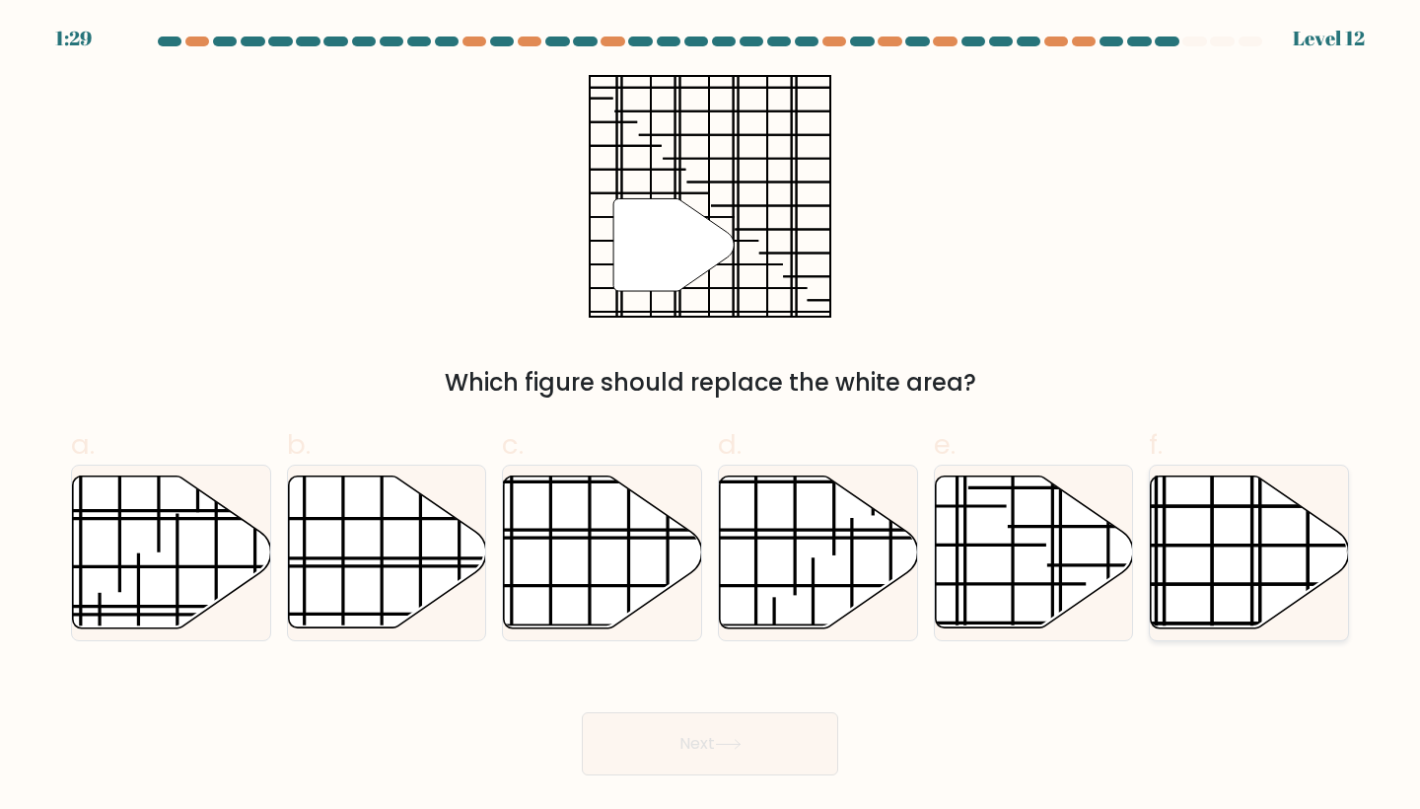
click at [1192, 556] on icon at bounding box center [1250, 552] width 198 height 152
click at [711, 417] on input "f." at bounding box center [710, 410] width 1 height 13
radio input "true"
click at [707, 756] on button "Next" at bounding box center [710, 743] width 256 height 63
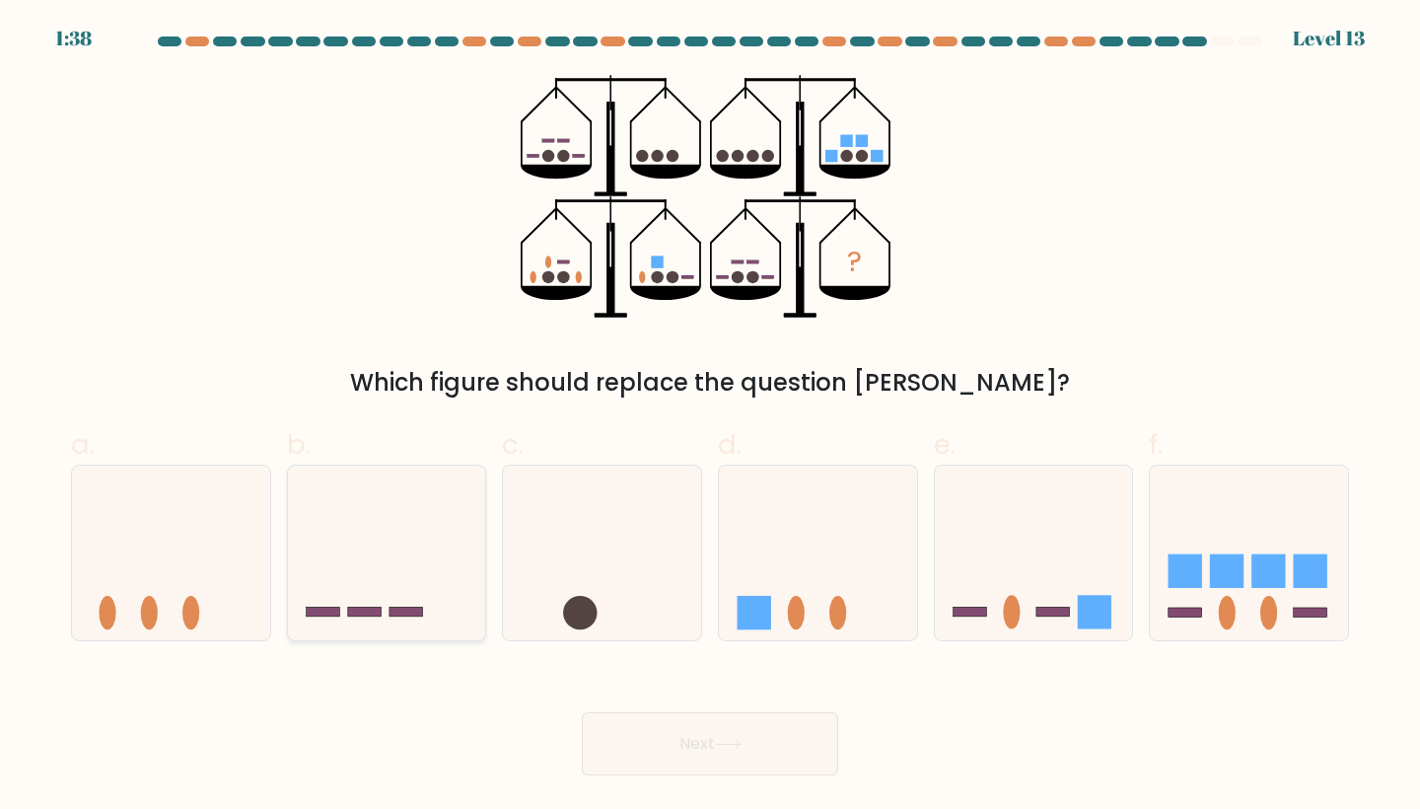
click at [423, 573] on icon at bounding box center [387, 552] width 198 height 164
click at [710, 417] on input "b." at bounding box center [710, 410] width 1 height 13
radio input "true"
click at [742, 749] on icon at bounding box center [728, 744] width 27 height 11
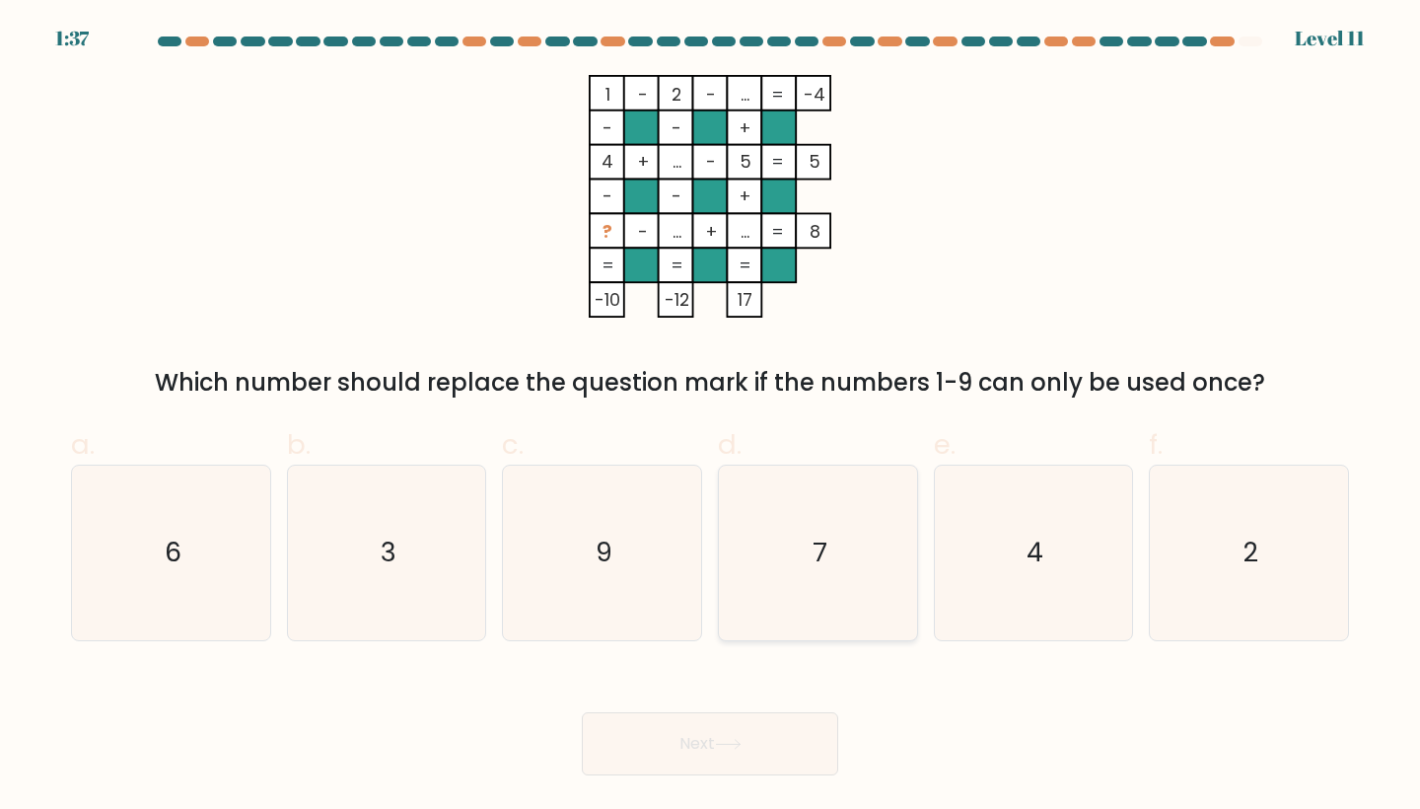
click at [779, 601] on icon "7" at bounding box center [818, 553] width 175 height 175
click at [711, 417] on input "d. 7" at bounding box center [710, 410] width 1 height 13
radio input "true"
click at [708, 762] on button "Next" at bounding box center [710, 743] width 256 height 63
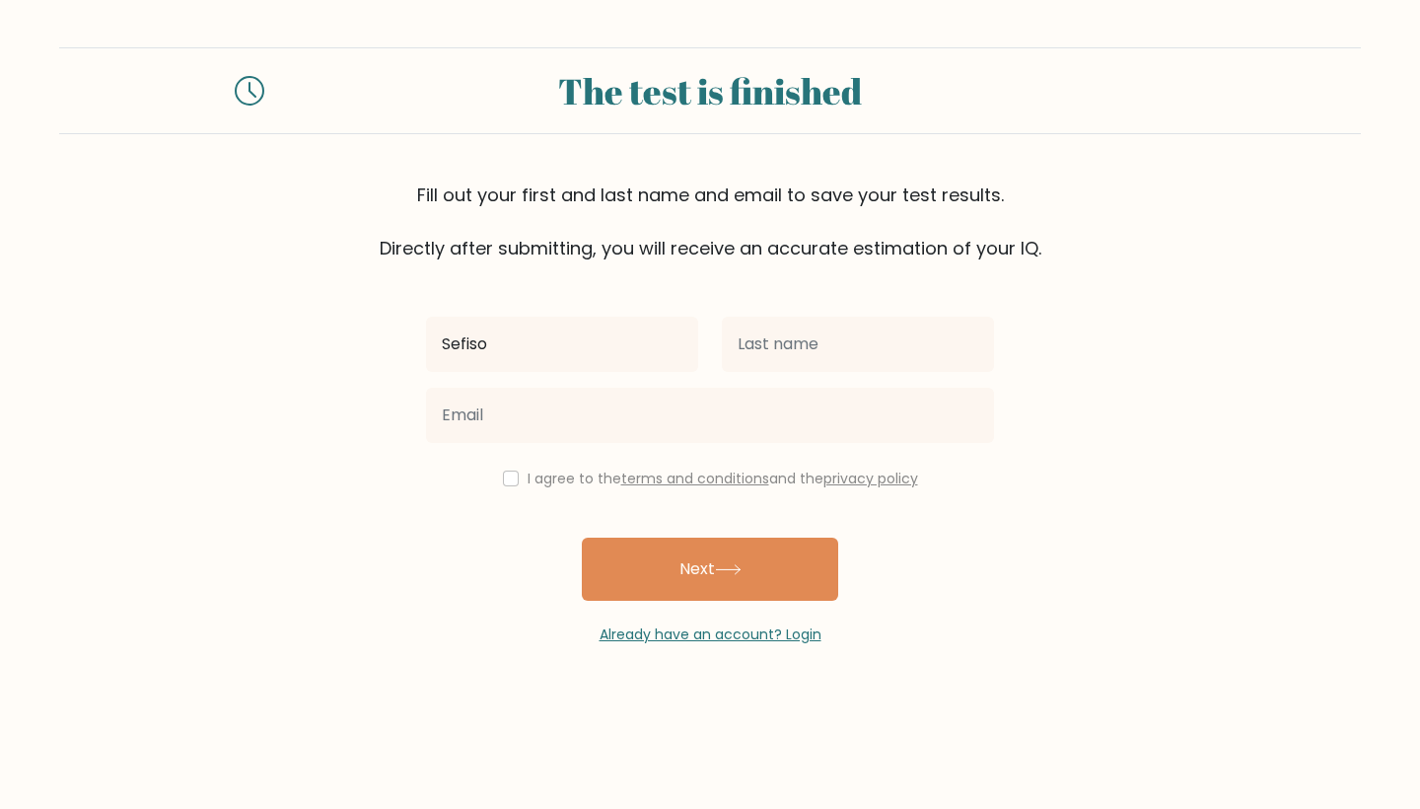
type input "Sefiso"
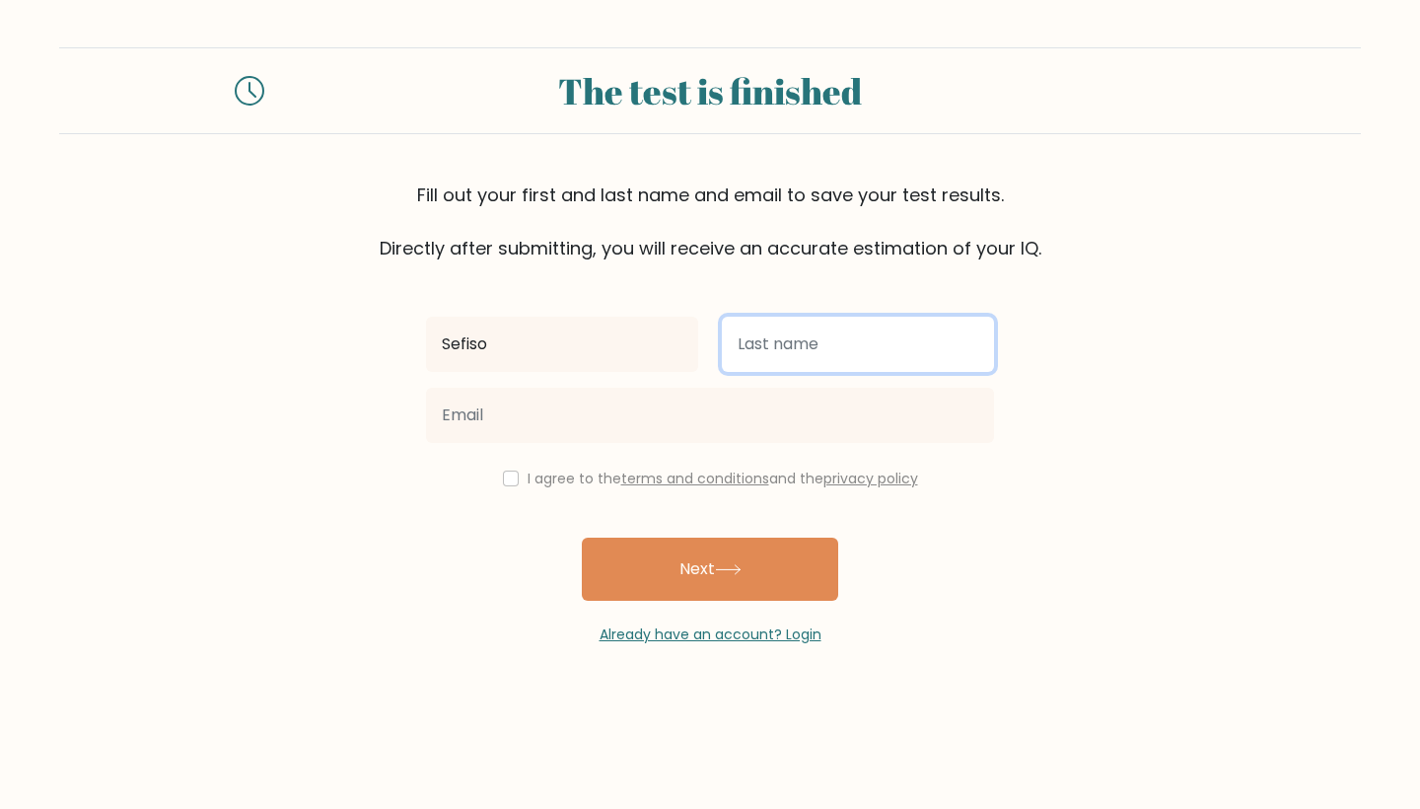
type input "G"
type input "Hlongwane"
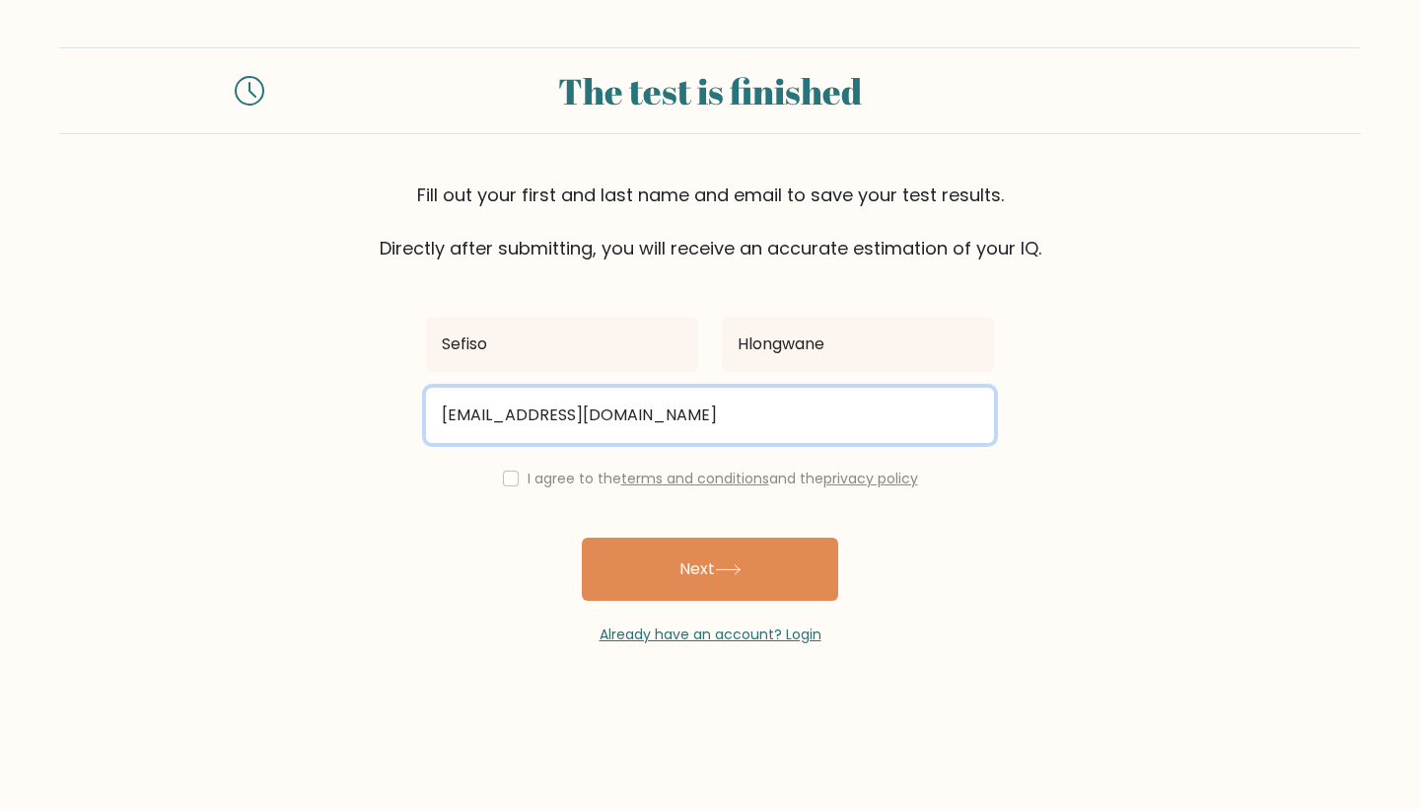
type input "sefiso@experiences-hub.com"
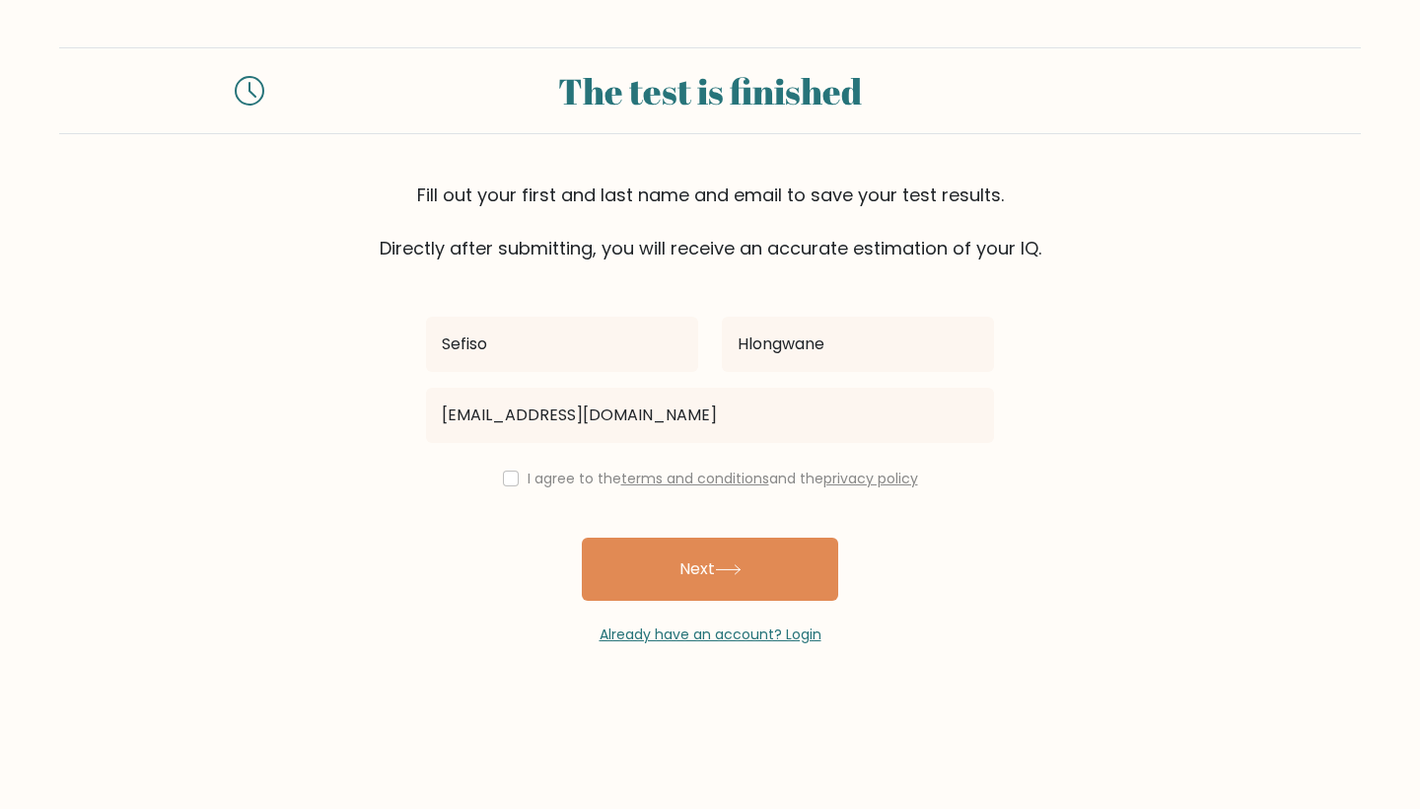
click at [505, 476] on input "checkbox" at bounding box center [511, 478] width 16 height 16
checkbox input "true"
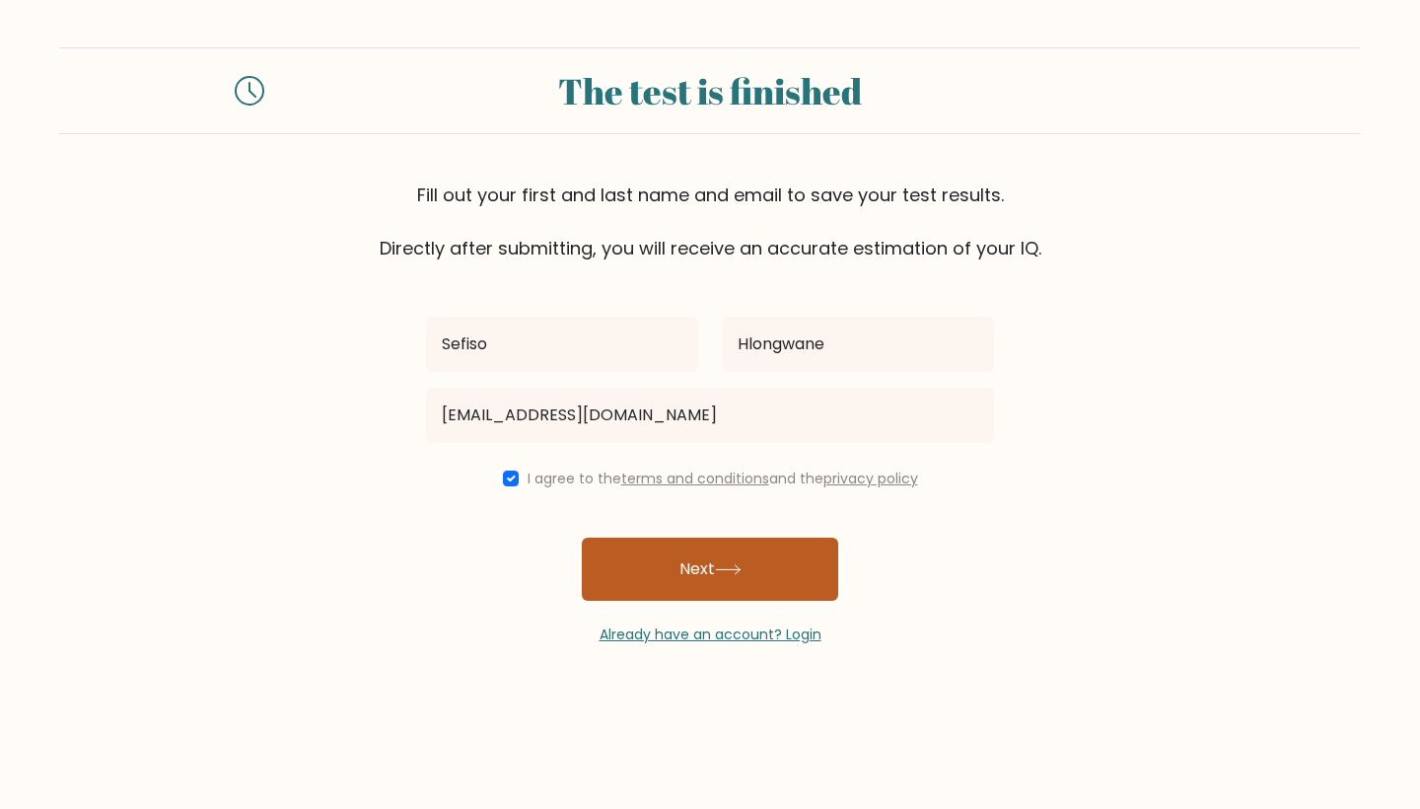
click at [707, 581] on button "Next" at bounding box center [710, 569] width 256 height 63
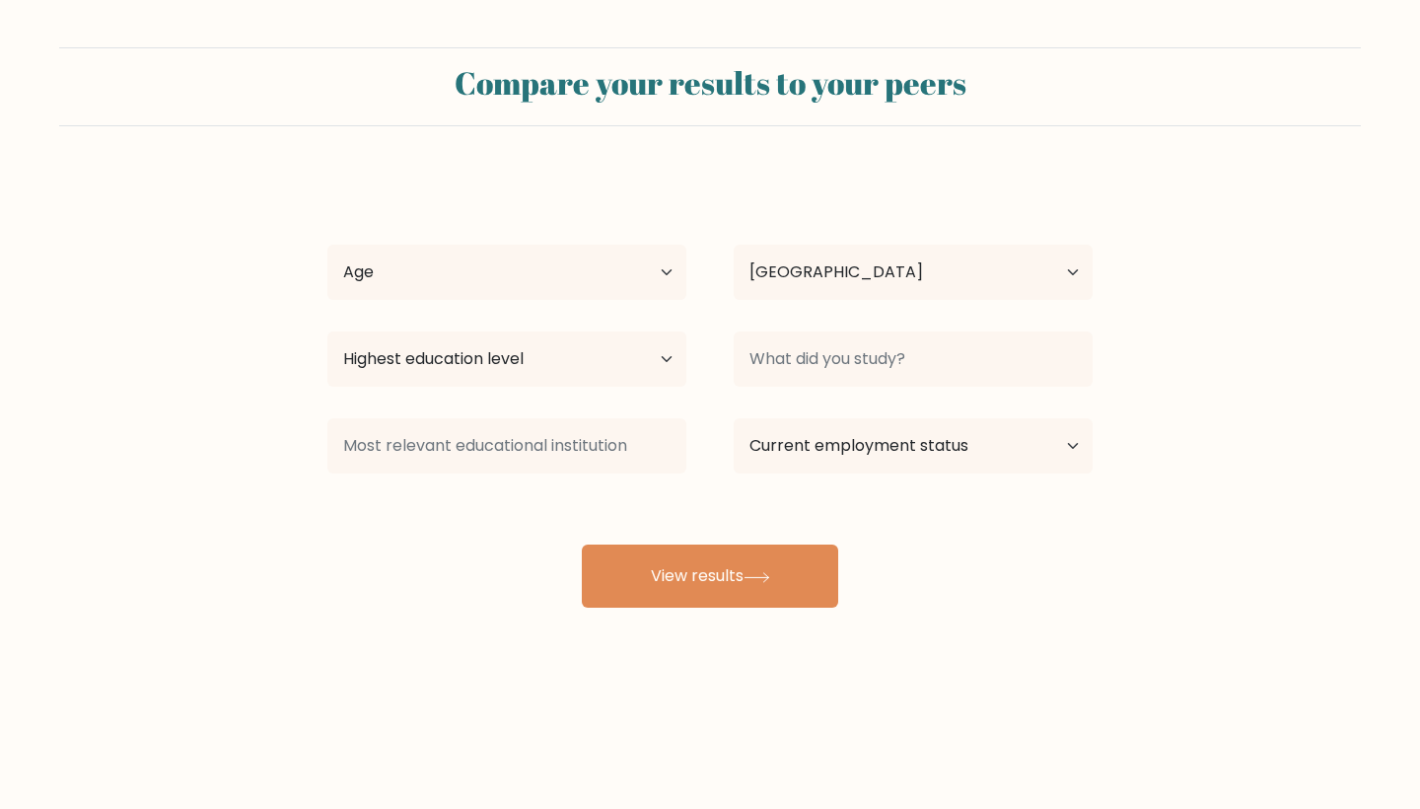
select select "ZA"
select select "25_34"
select select "upper_secondary"
select select "employed"
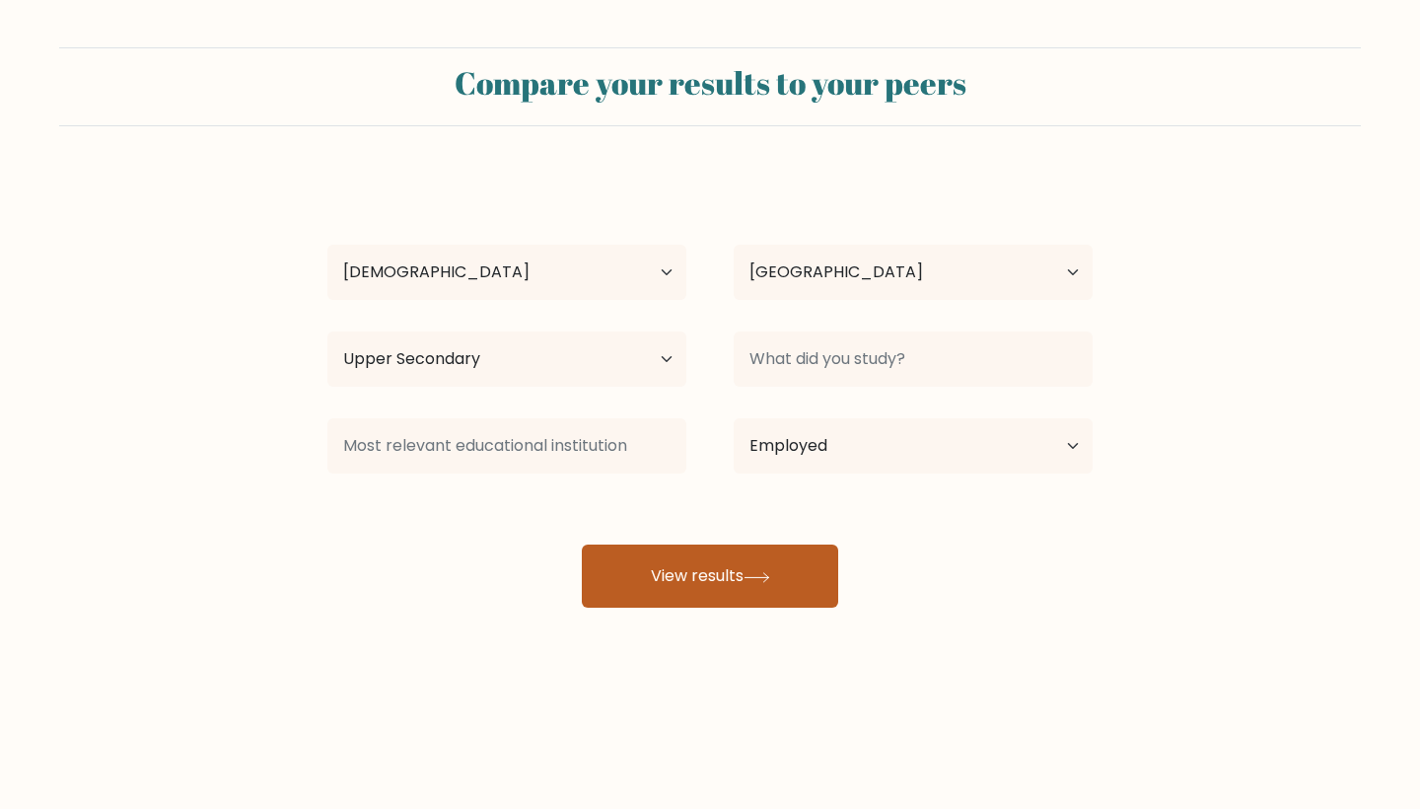
click at [683, 587] on div "[PERSON_NAME] Age Under [DEMOGRAPHIC_DATA] [DEMOGRAPHIC_DATA] [DEMOGRAPHIC_DATA…" at bounding box center [710, 391] width 789 height 434
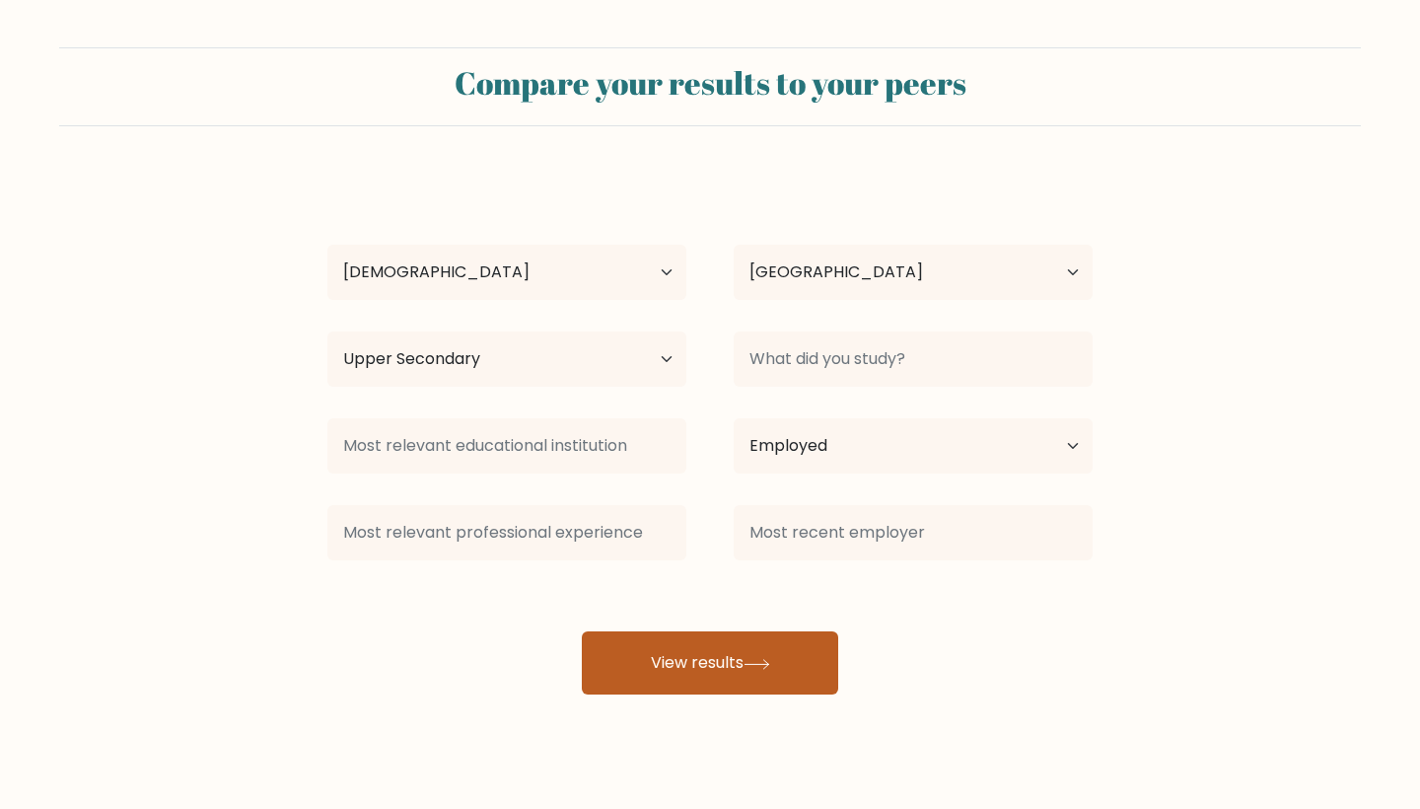
click at [698, 662] on button "View results" at bounding box center [710, 662] width 256 height 63
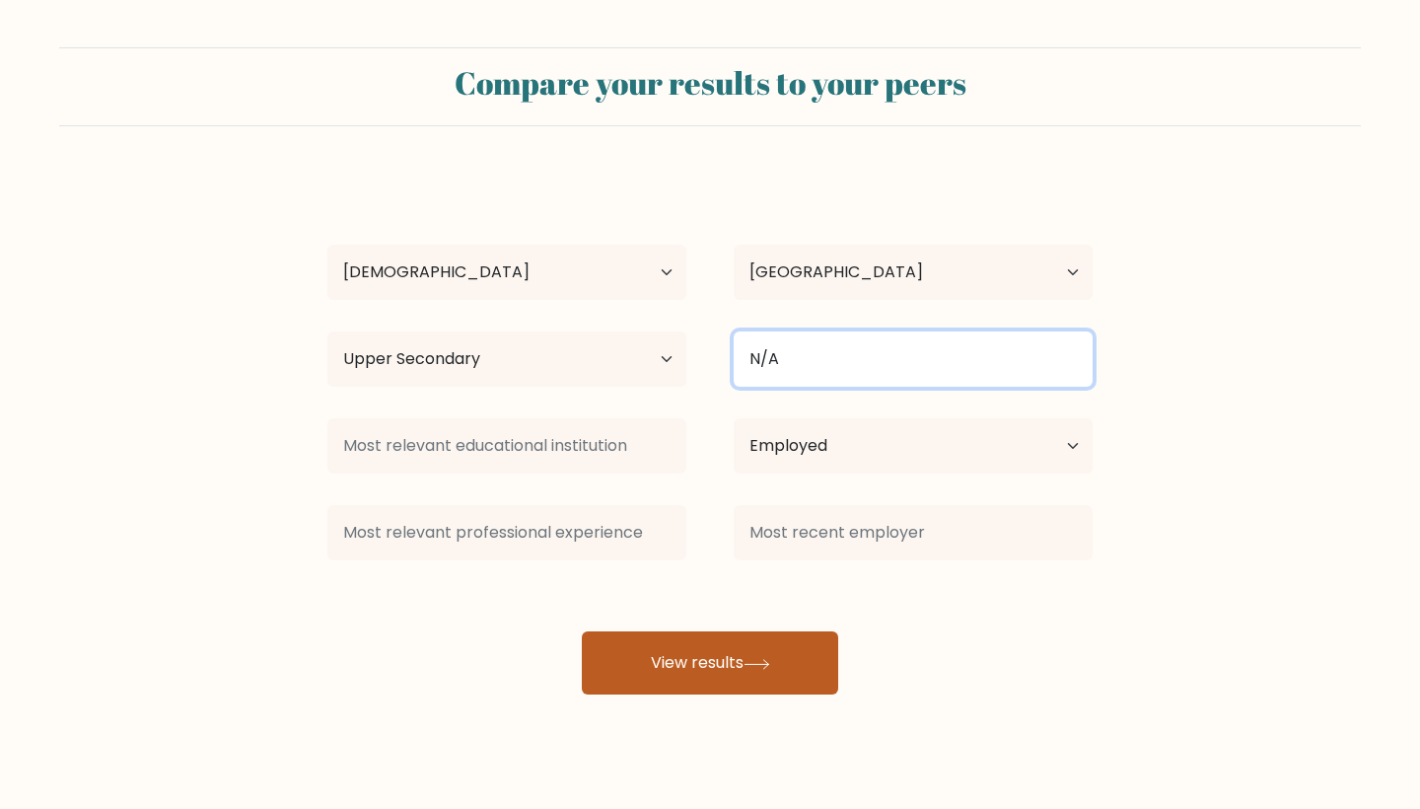
type input "N/A"
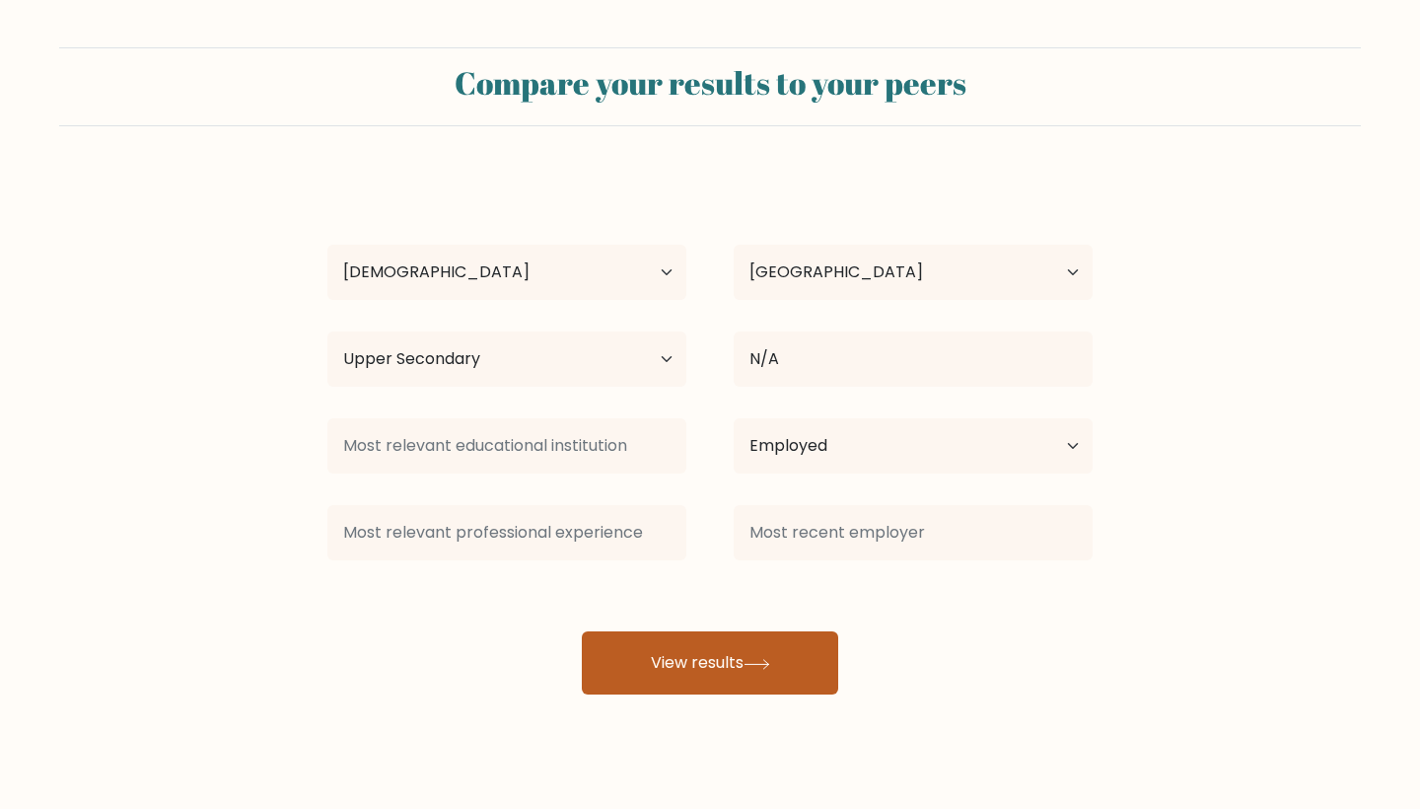
click at [726, 681] on button "View results" at bounding box center [710, 662] width 256 height 63
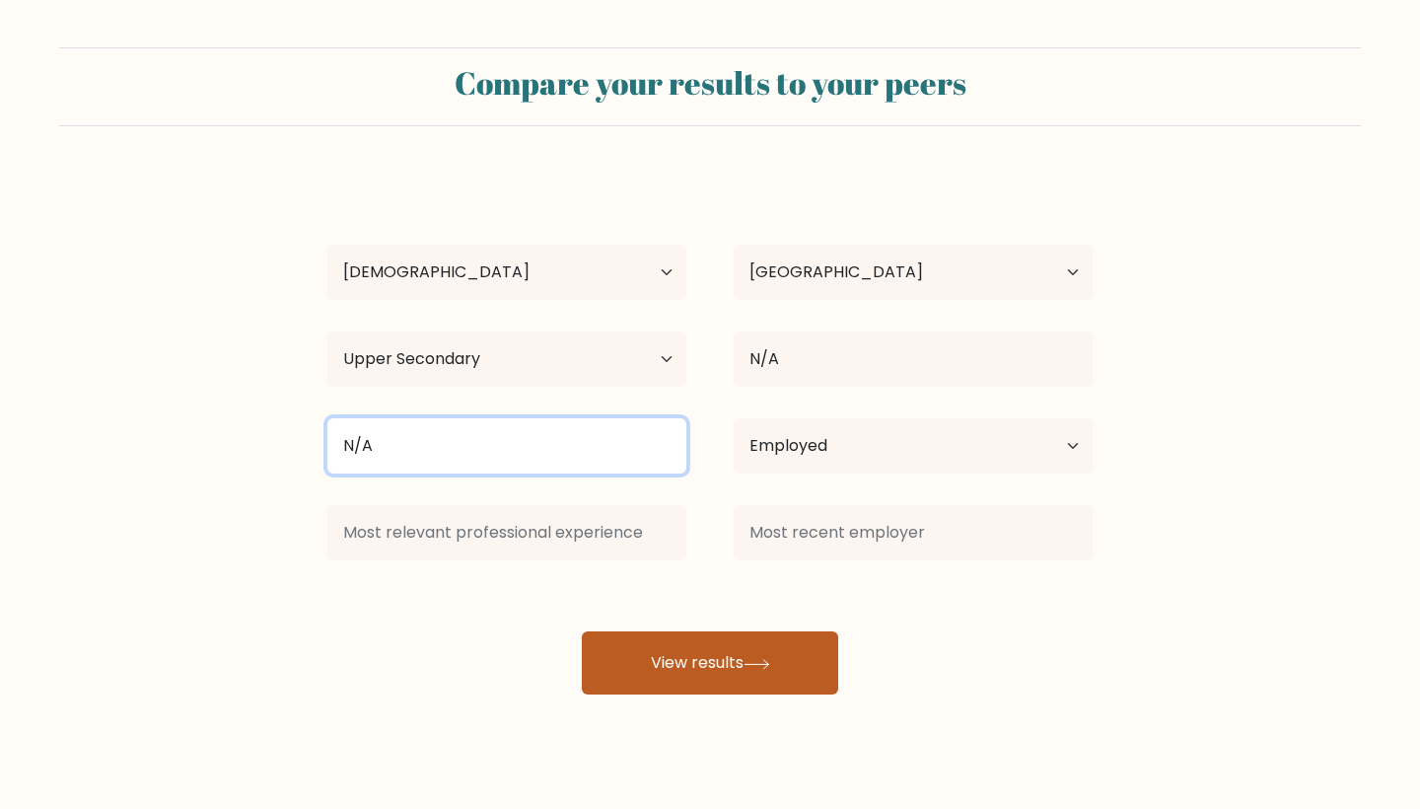
type input "N/A"
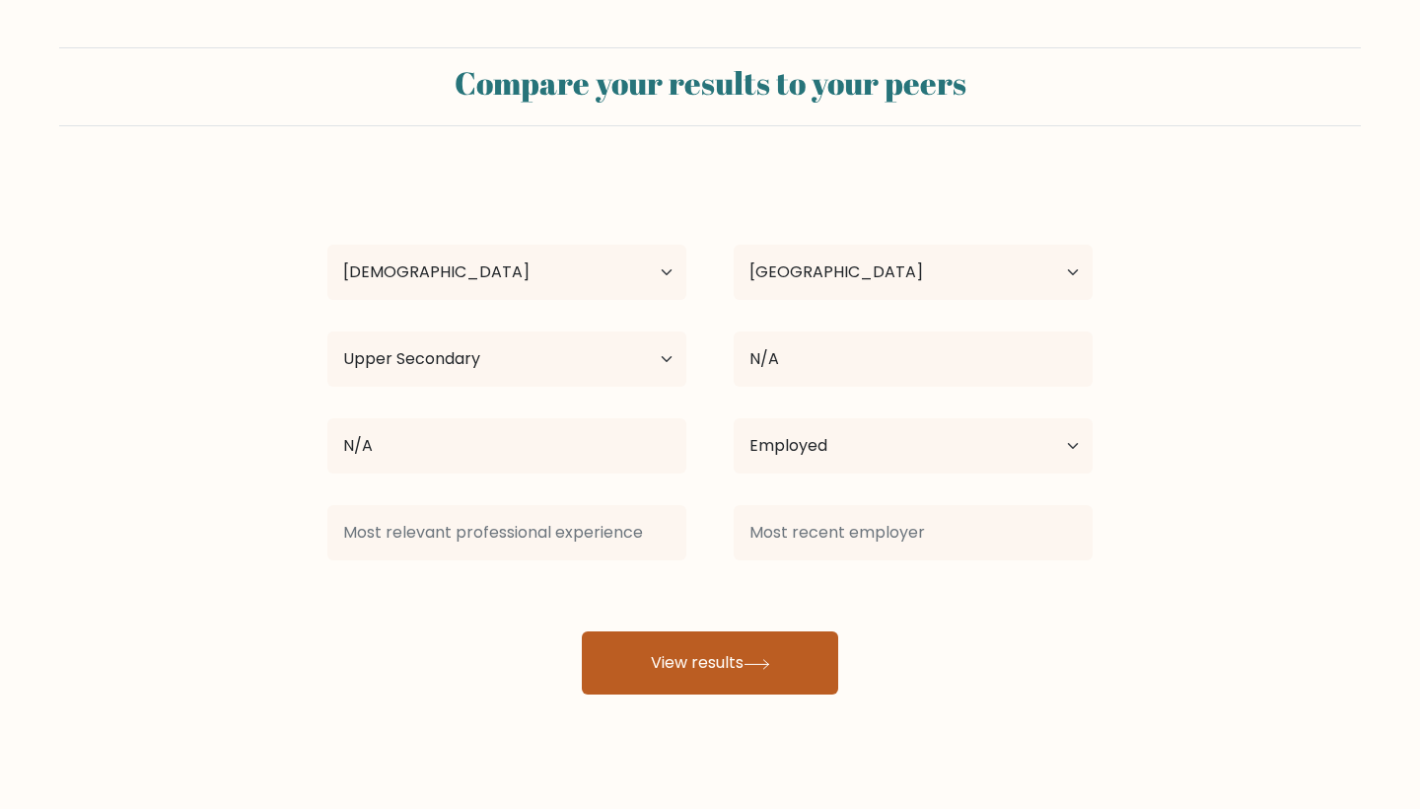
click at [750, 670] on icon at bounding box center [757, 664] width 27 height 11
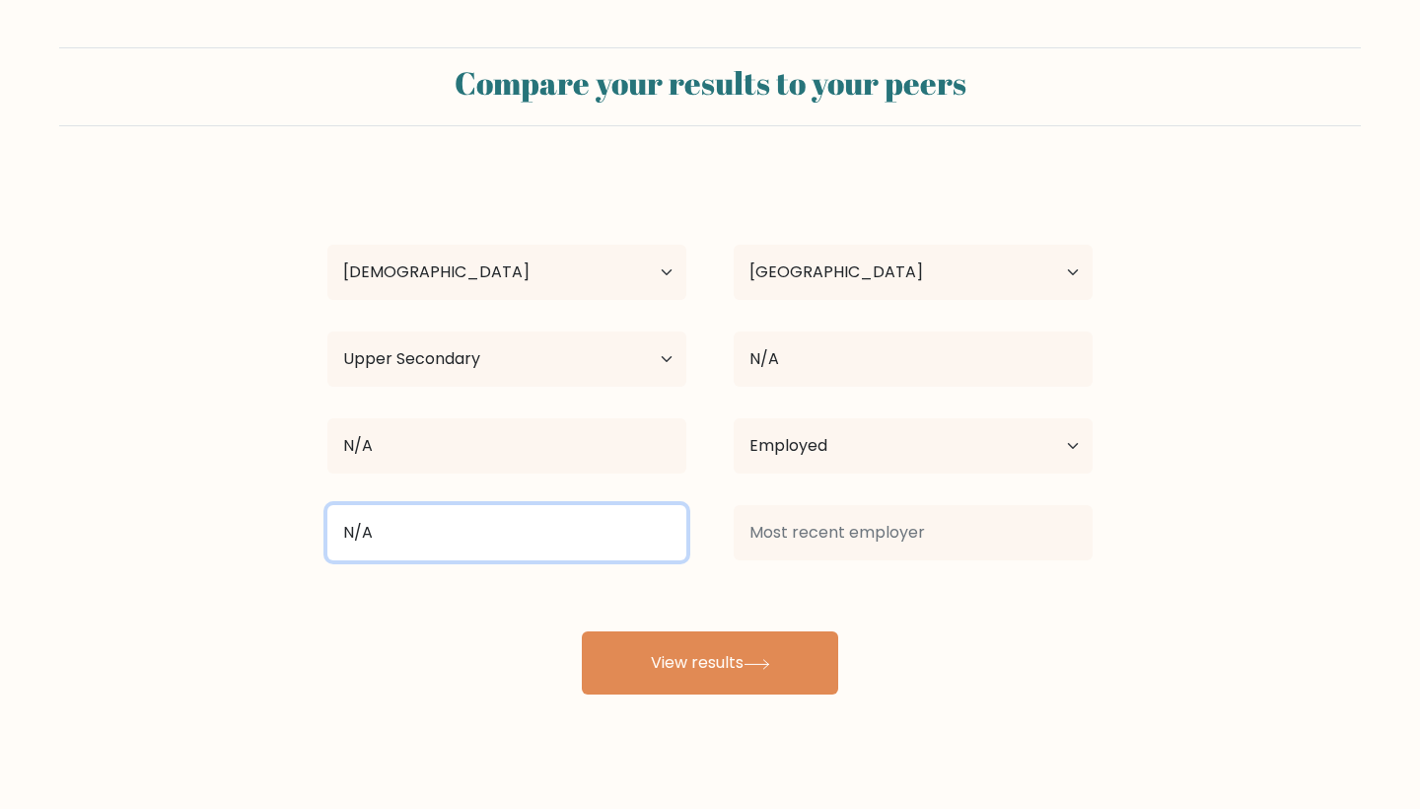
type input "N/A"
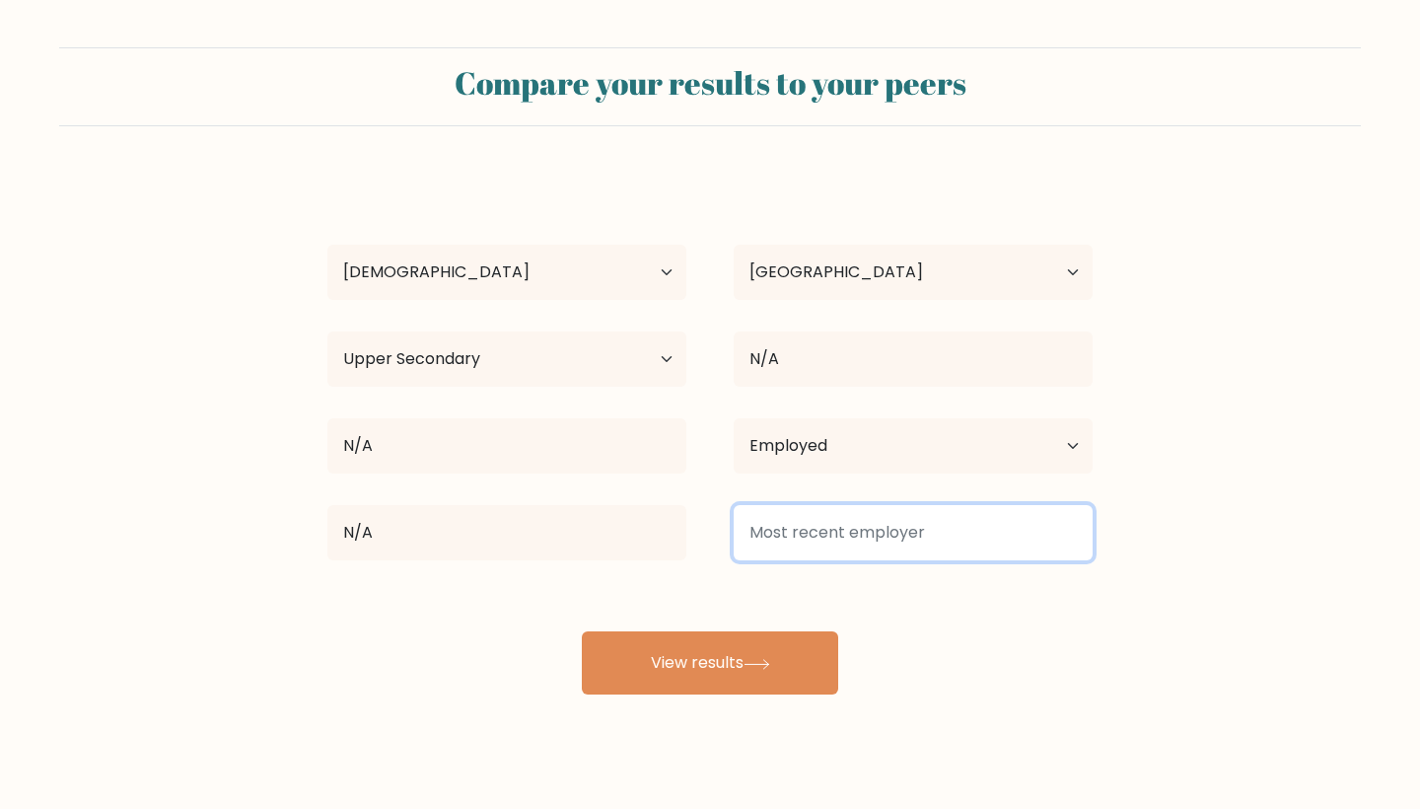
click at [920, 518] on input at bounding box center [913, 532] width 359 height 55
type input "N/A"
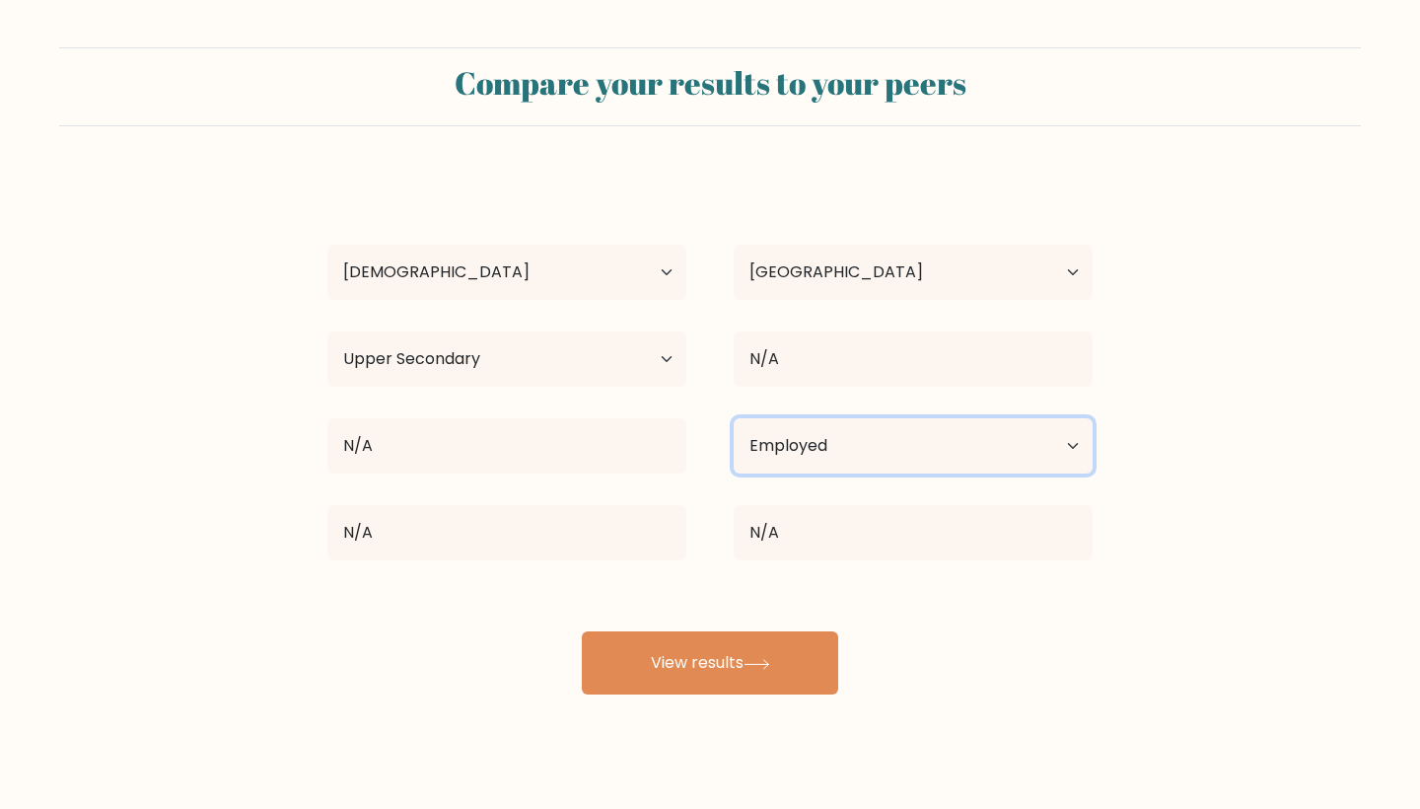
select select "other"
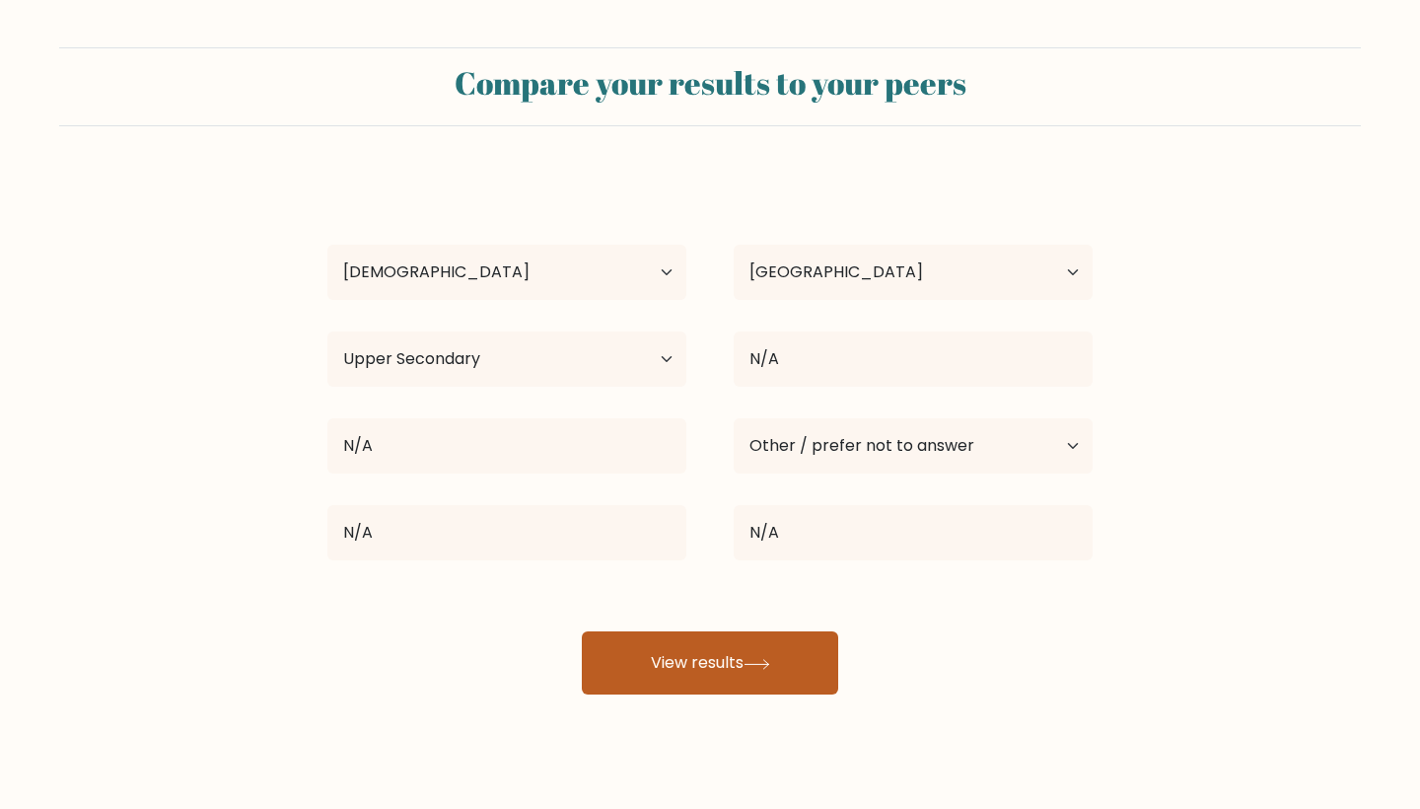
click at [682, 676] on button "View results" at bounding box center [710, 662] width 256 height 63
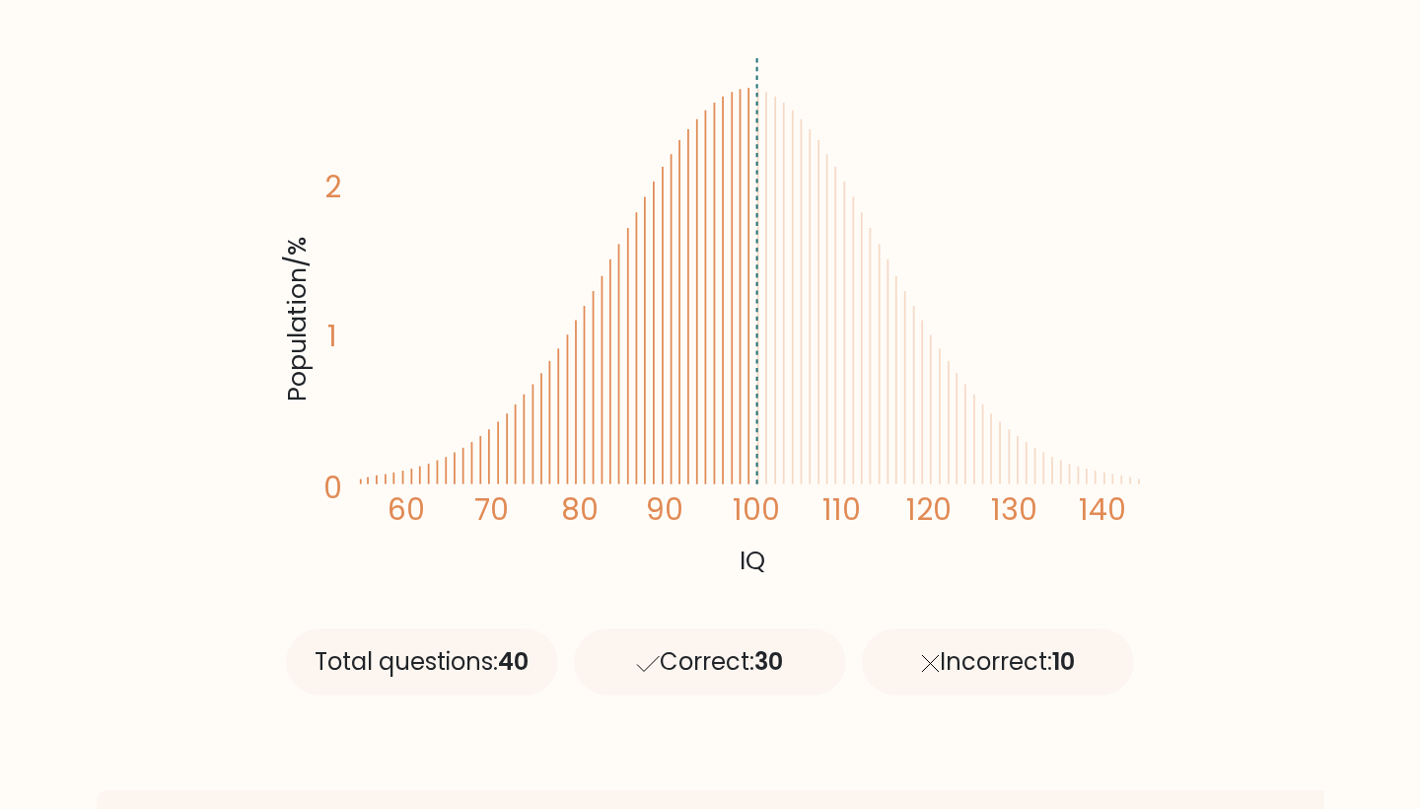
scroll to position [374, 0]
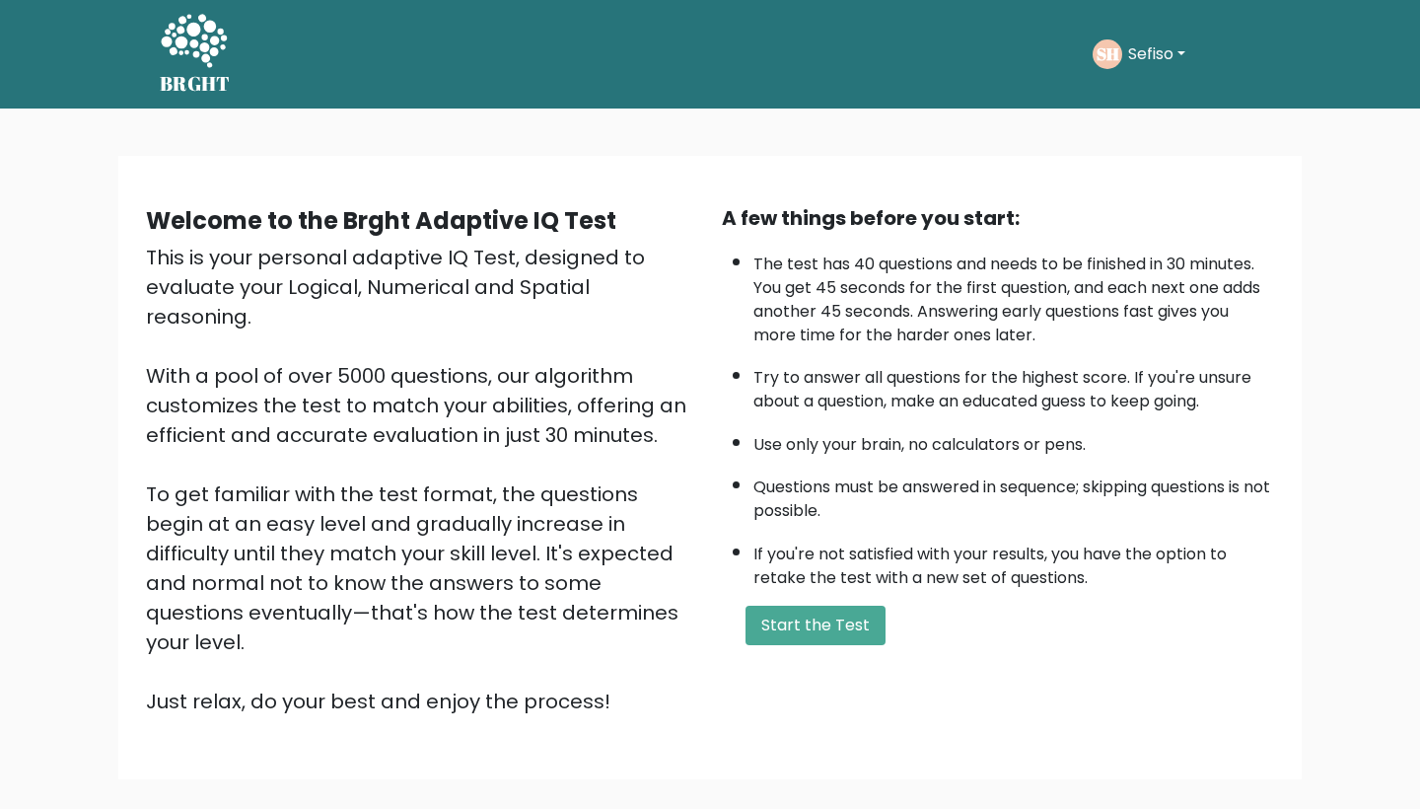
click at [1173, 44] on button "Sefiso" at bounding box center [1156, 54] width 69 height 26
click at [1158, 189] on link "Settings" at bounding box center [1172, 188] width 156 height 32
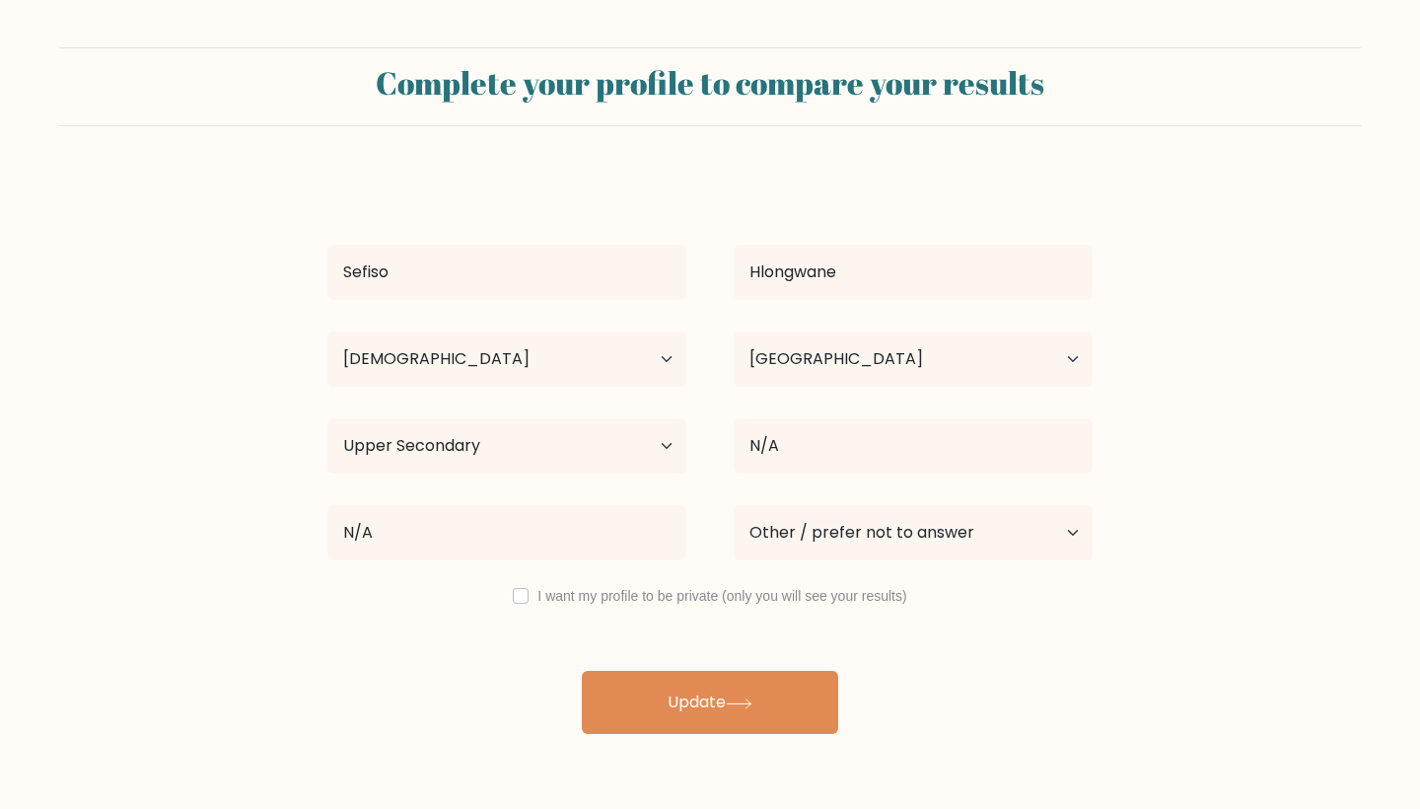
select select "25_34"
select select "ZA"
select select "upper_secondary"
select select "other"
